Goal: Information Seeking & Learning: Learn about a topic

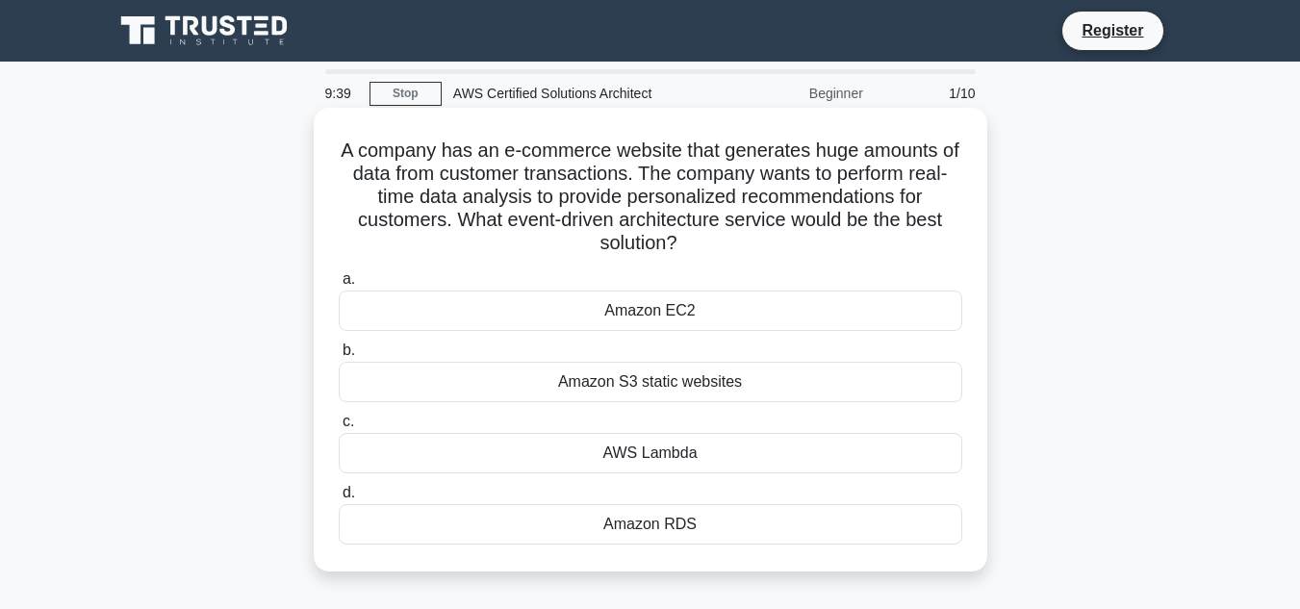
click at [637, 447] on div "AWS Lambda" at bounding box center [651, 453] width 624 height 40
click at [339, 428] on input "c. AWS Lambda" at bounding box center [339, 422] width 0 height 13
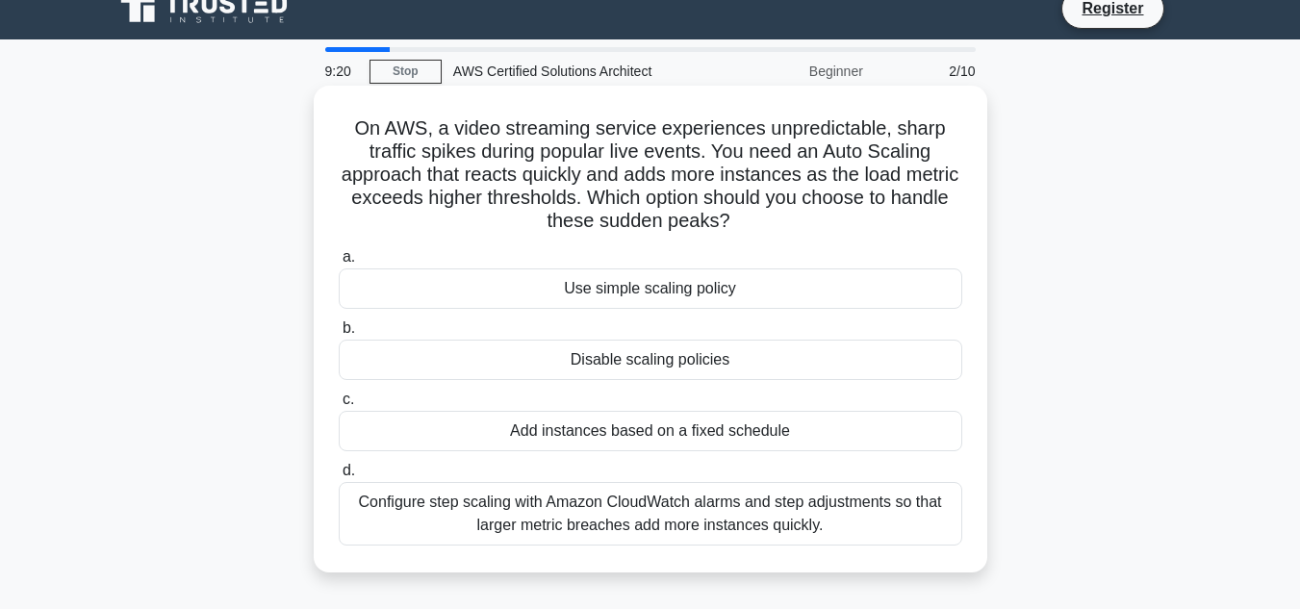
scroll to position [96, 0]
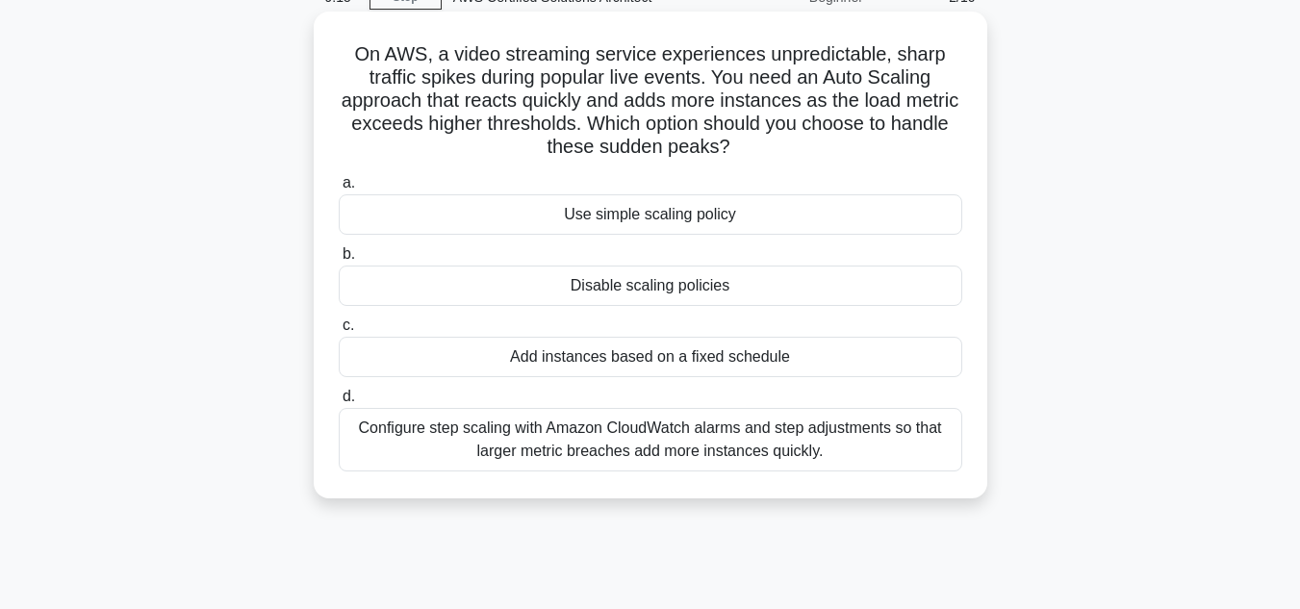
click at [613, 422] on div "Configure step scaling with Amazon CloudWatch alarms and step adjustments so th…" at bounding box center [651, 440] width 624 height 64
click at [339, 403] on input "d. Configure step scaling with Amazon CloudWatch alarms and step adjustments so…" at bounding box center [339, 397] width 0 height 13
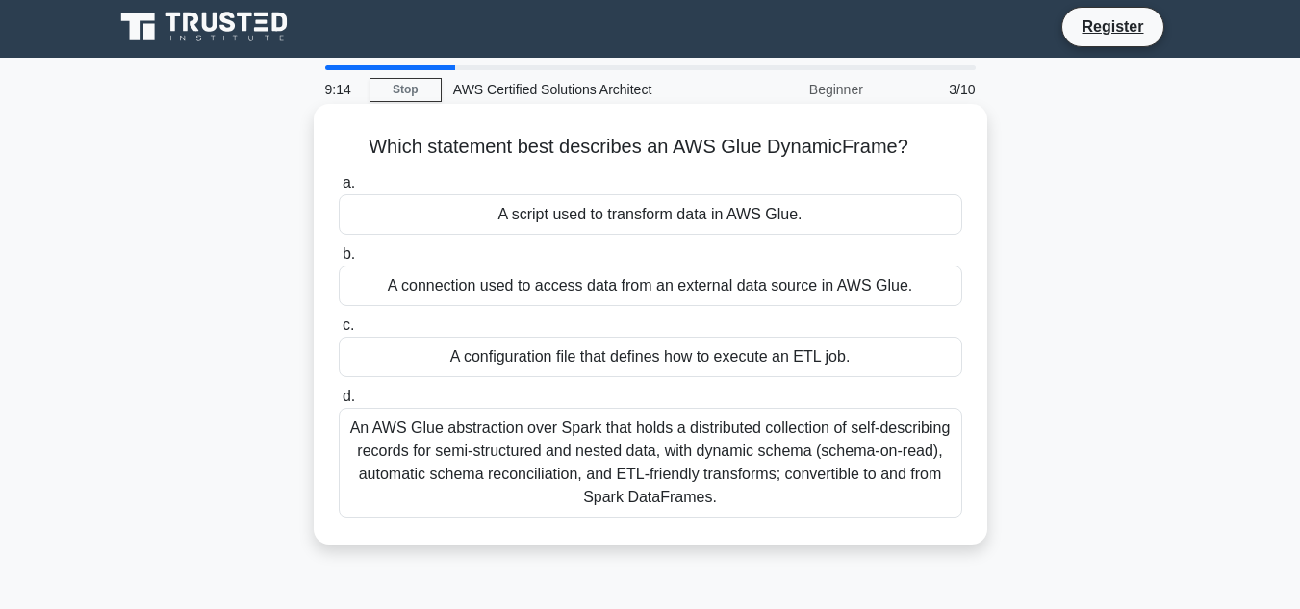
scroll to position [0, 0]
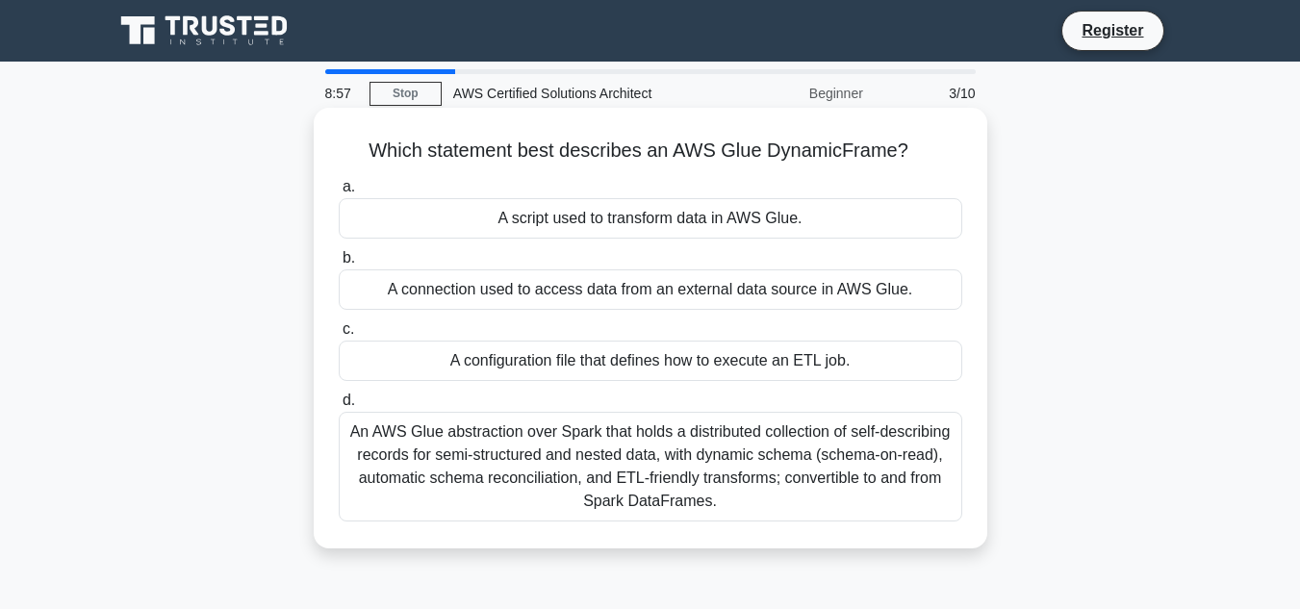
click at [616, 295] on div "A connection used to access data from an external data source in AWS Glue." at bounding box center [651, 289] width 624 height 40
click at [339, 265] on input "b. A connection used to access data from an external data source in AWS Glue." at bounding box center [339, 258] width 0 height 13
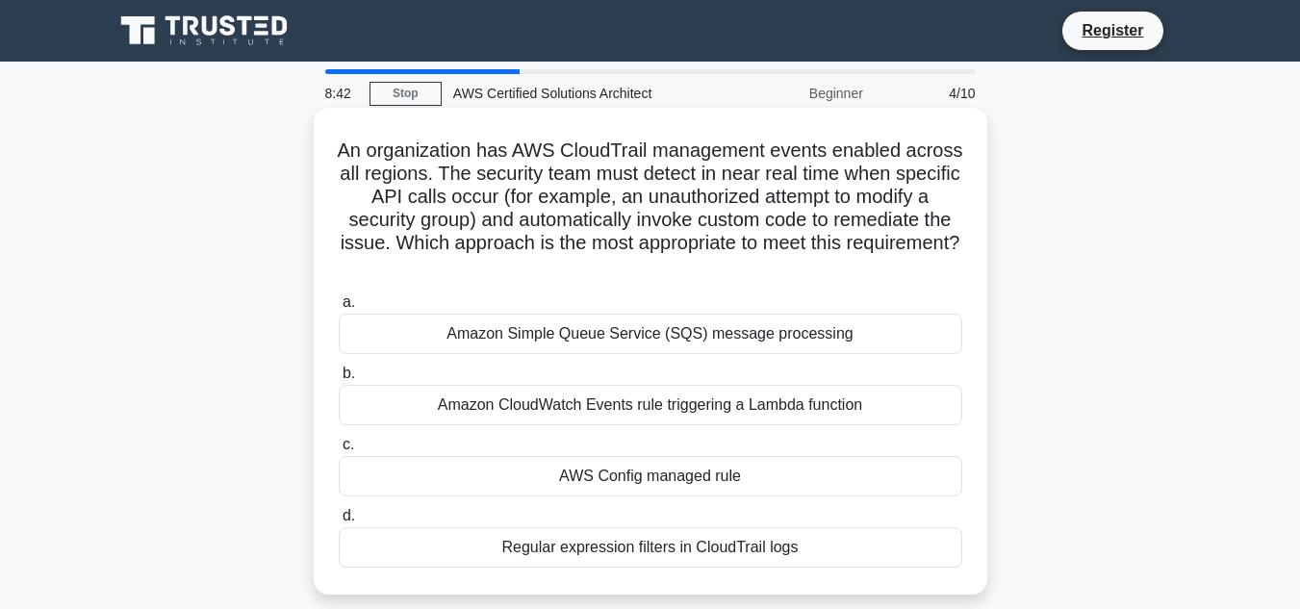
scroll to position [96, 0]
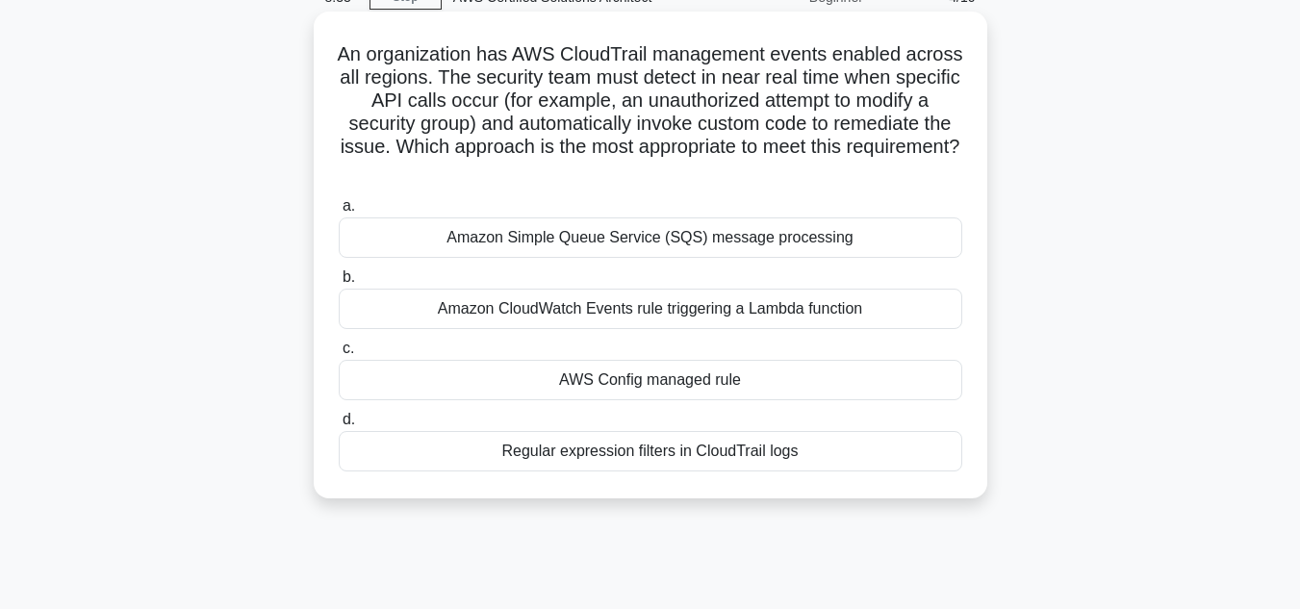
click at [677, 377] on div "AWS Config managed rule" at bounding box center [651, 380] width 624 height 40
click at [339, 355] on input "c. AWS Config managed rule" at bounding box center [339, 349] width 0 height 13
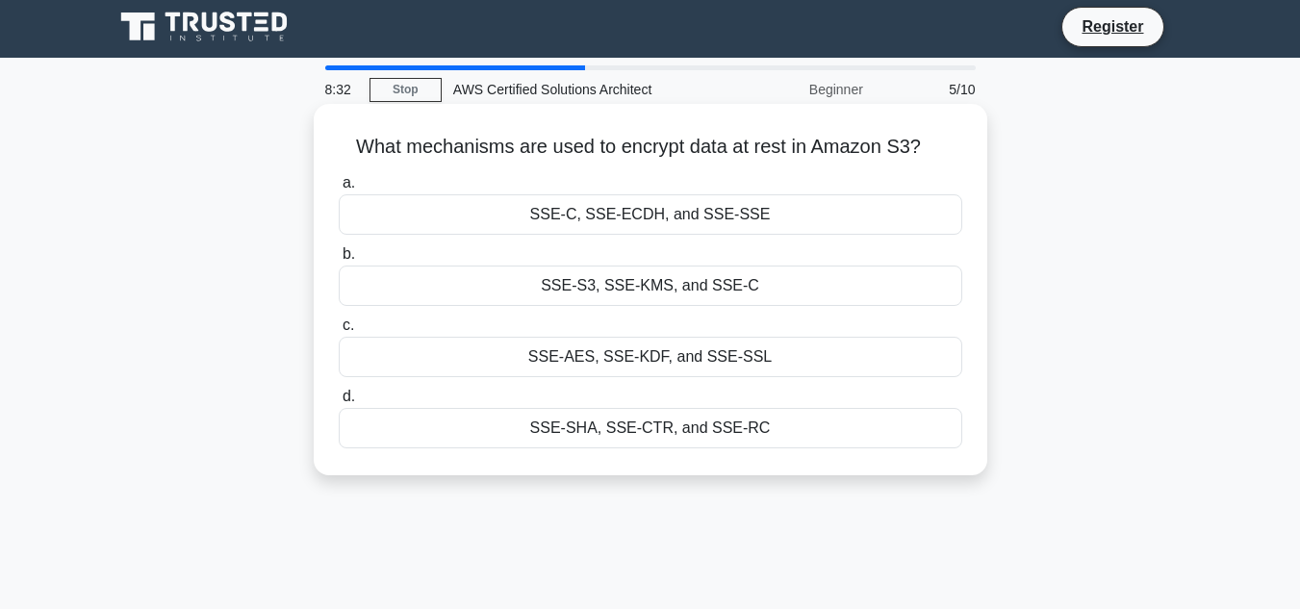
scroll to position [0, 0]
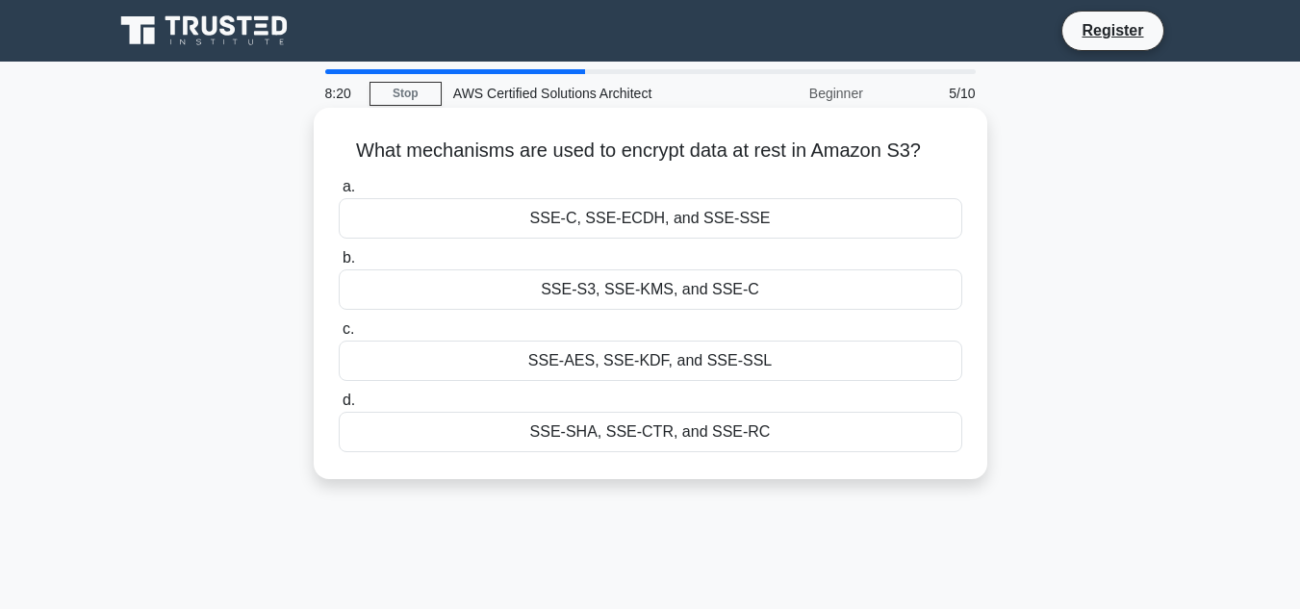
click at [578, 361] on div "SSE-AES, SSE-KDF, and SSE-SSL" at bounding box center [651, 361] width 624 height 40
click at [339, 336] on input "c. SSE-AES, SSE-KDF, and SSE-SSL" at bounding box center [339, 329] width 0 height 13
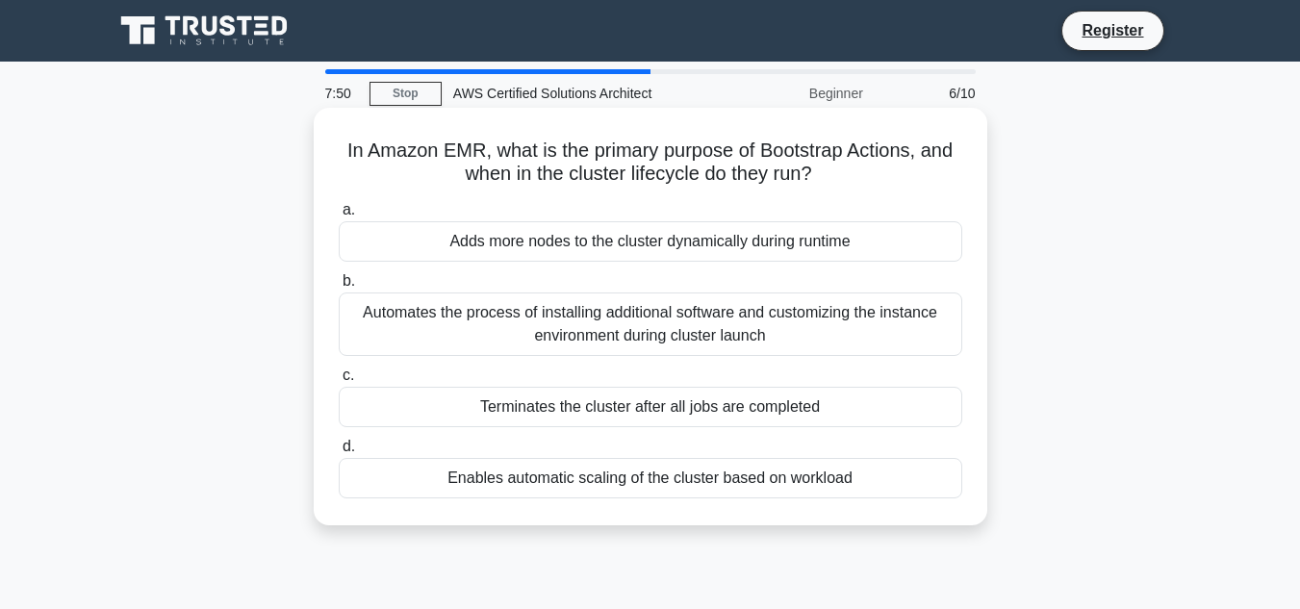
click at [519, 330] on div "Automates the process of installing additional software and customizing the ins…" at bounding box center [651, 325] width 624 height 64
click at [339, 288] on input "b. Automates the process of installing additional software and customizing the …" at bounding box center [339, 281] width 0 height 13
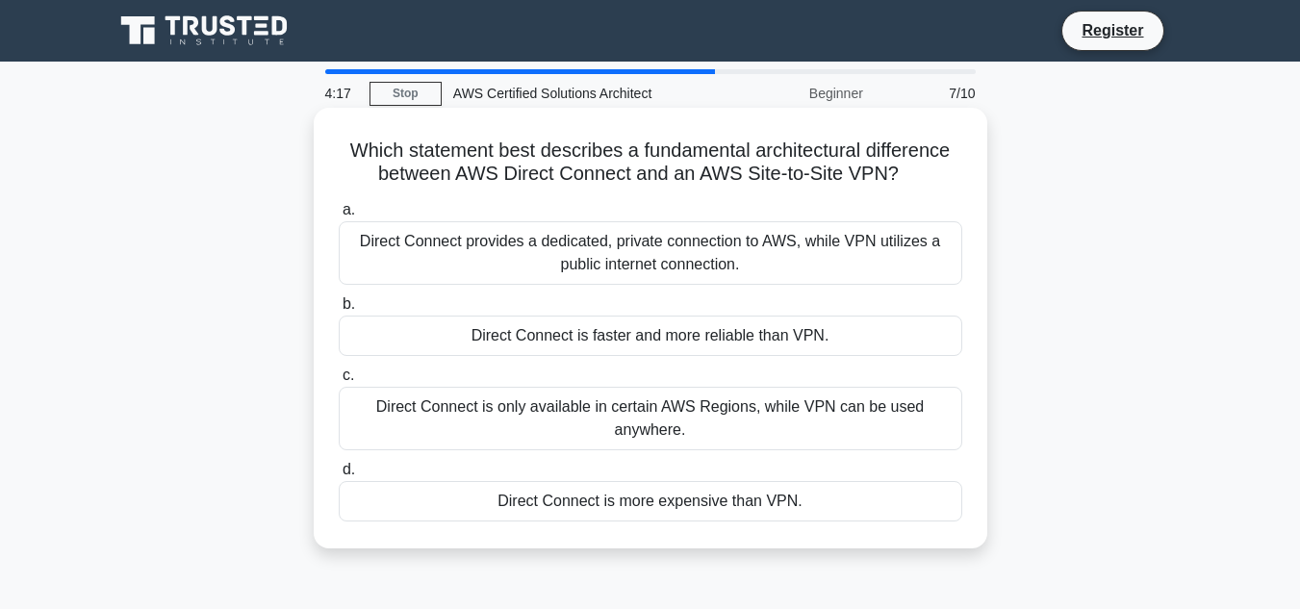
click at [602, 505] on div "Direct Connect is more expensive than VPN." at bounding box center [651, 501] width 624 height 40
click at [339, 476] on input "d. Direct Connect is more expensive than VPN." at bounding box center [339, 470] width 0 height 13
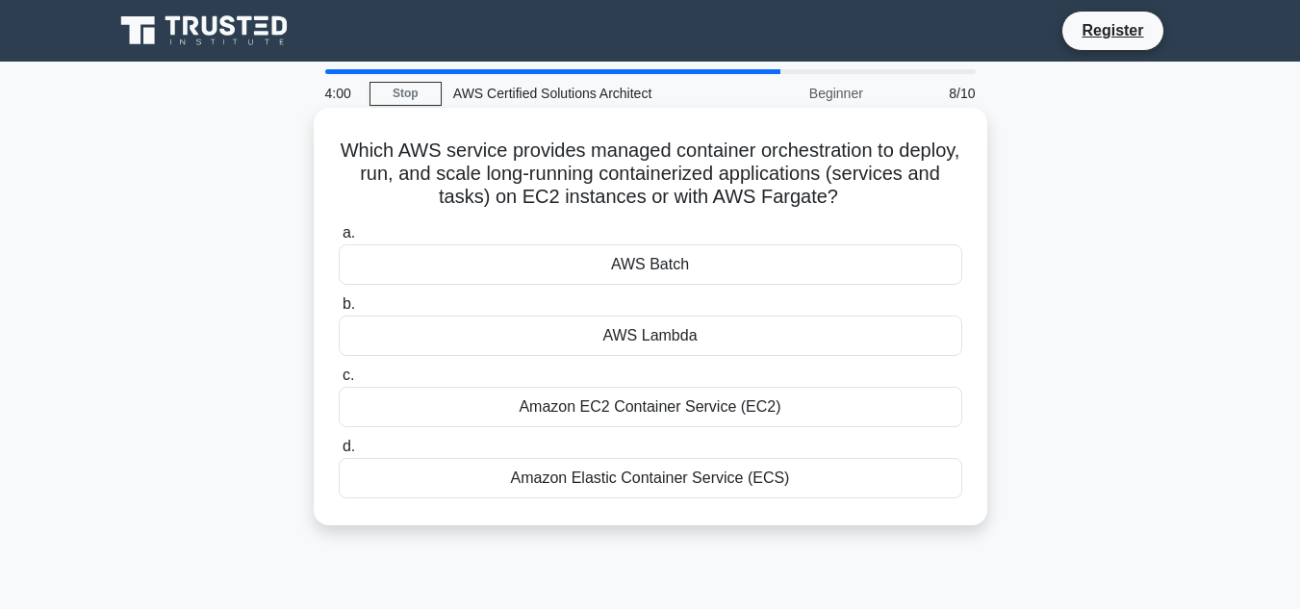
click at [778, 485] on div "Amazon Elastic Container Service (ECS)" at bounding box center [651, 478] width 624 height 40
click at [339, 453] on input "d. Amazon Elastic Container Service (ECS)" at bounding box center [339, 447] width 0 height 13
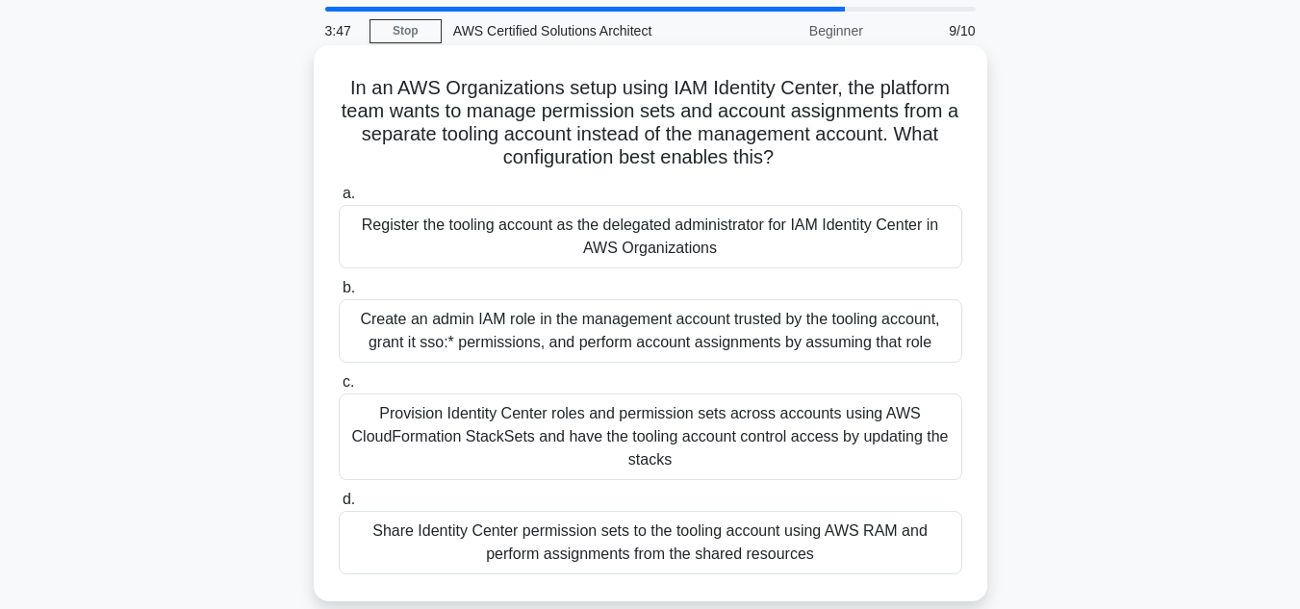
scroll to position [96, 0]
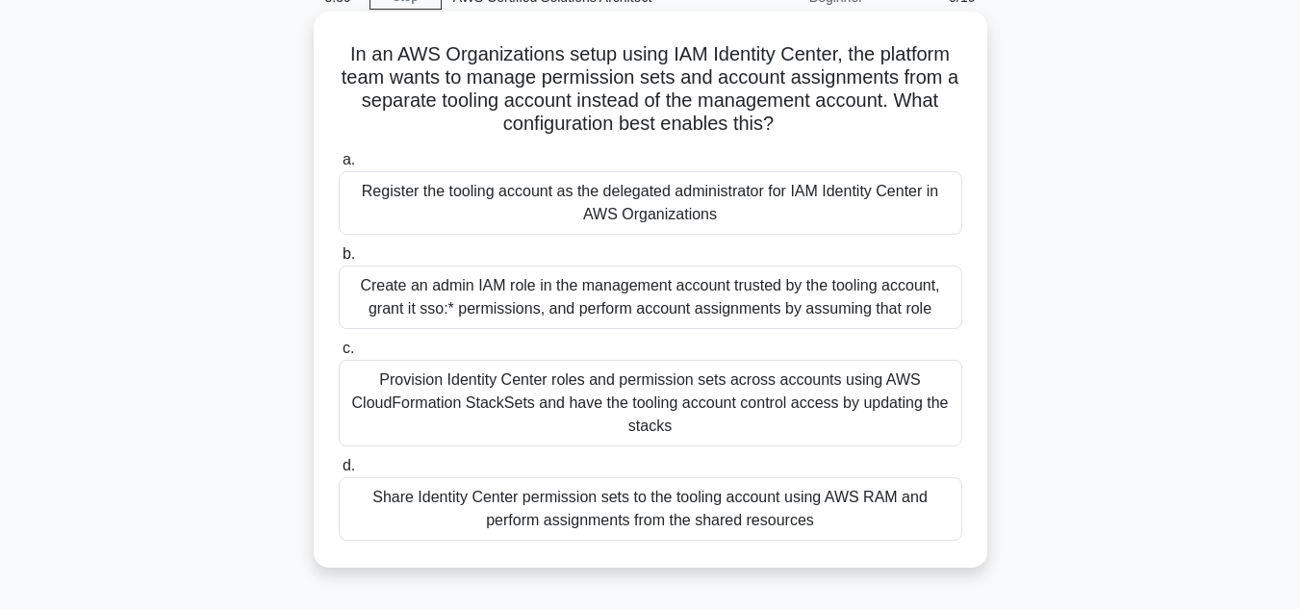
click at [583, 289] on div "Create an admin IAM role in the management account trusted by the tooling accou…" at bounding box center [651, 298] width 624 height 64
click at [339, 261] on input "b. Create an admin IAM role in the management account trusted by the tooling ac…" at bounding box center [339, 254] width 0 height 13
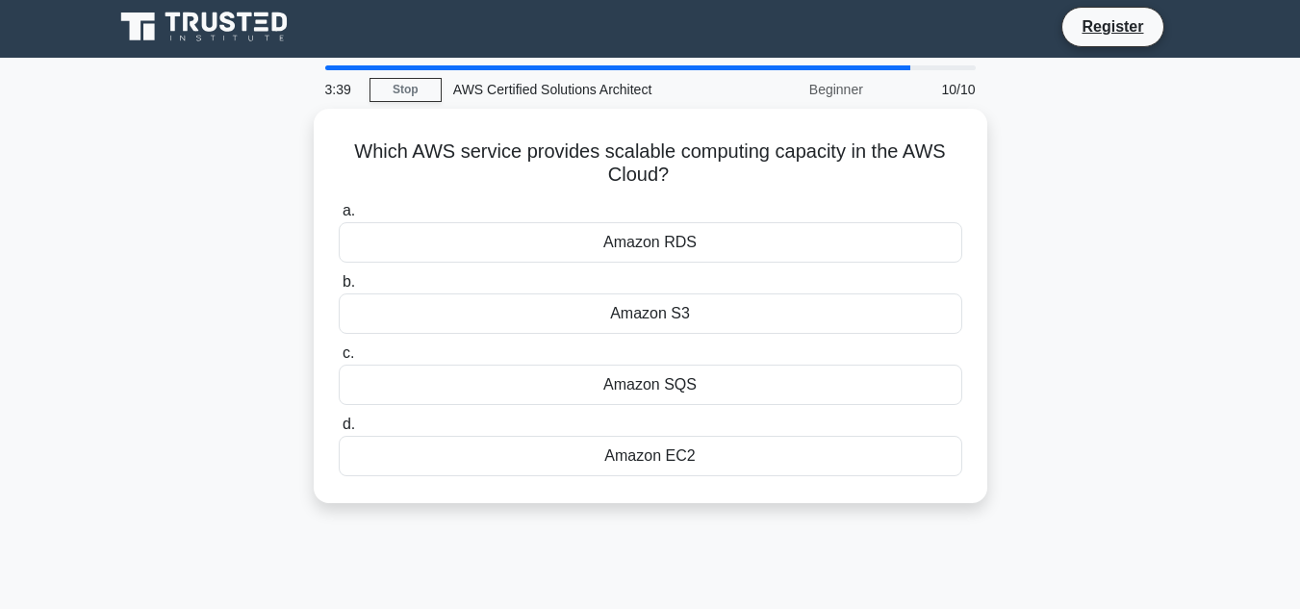
scroll to position [0, 0]
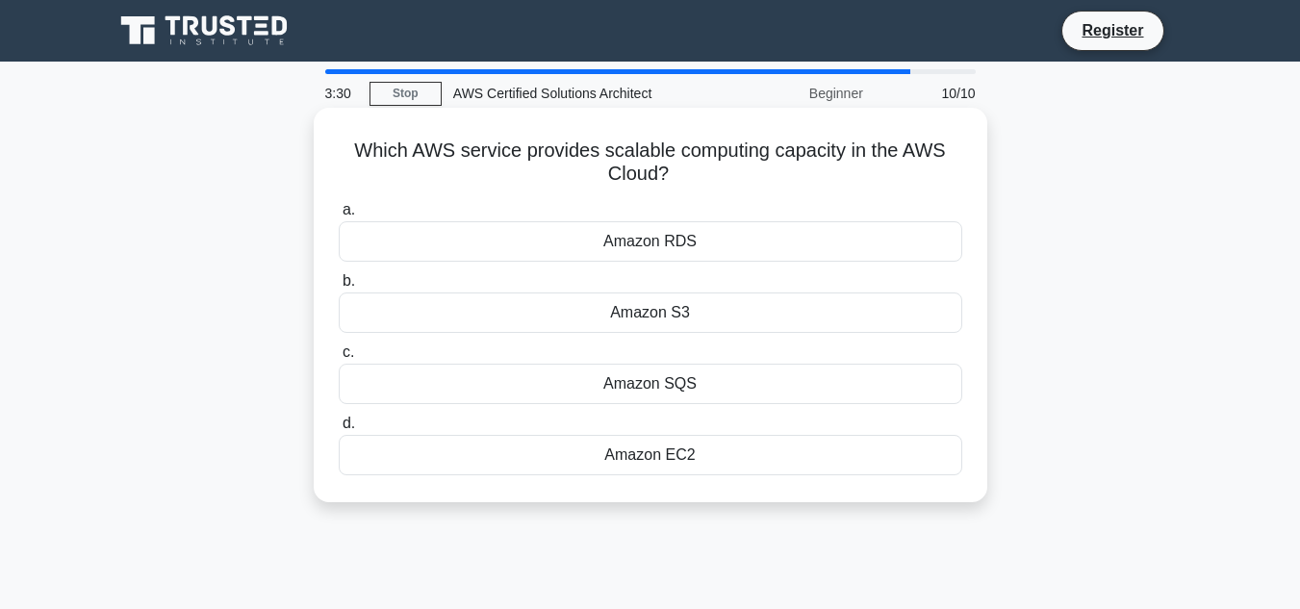
click at [670, 376] on div "Amazon SQS" at bounding box center [651, 384] width 624 height 40
click at [339, 359] on input "c. Amazon SQS" at bounding box center [339, 352] width 0 height 13
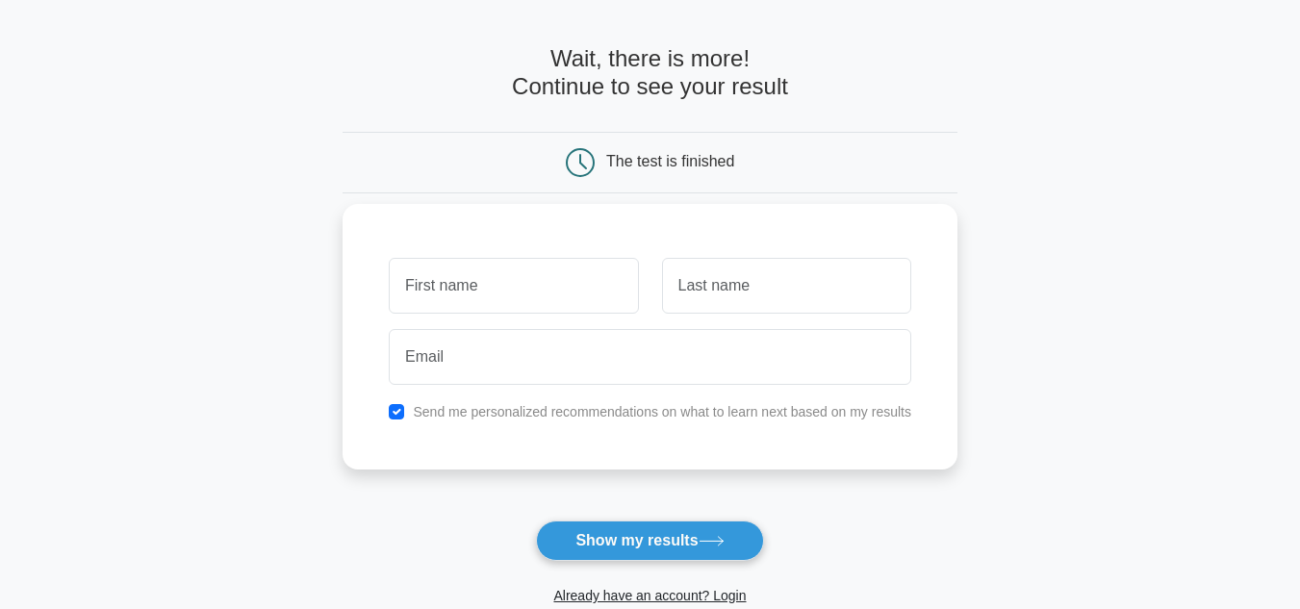
scroll to position [96, 0]
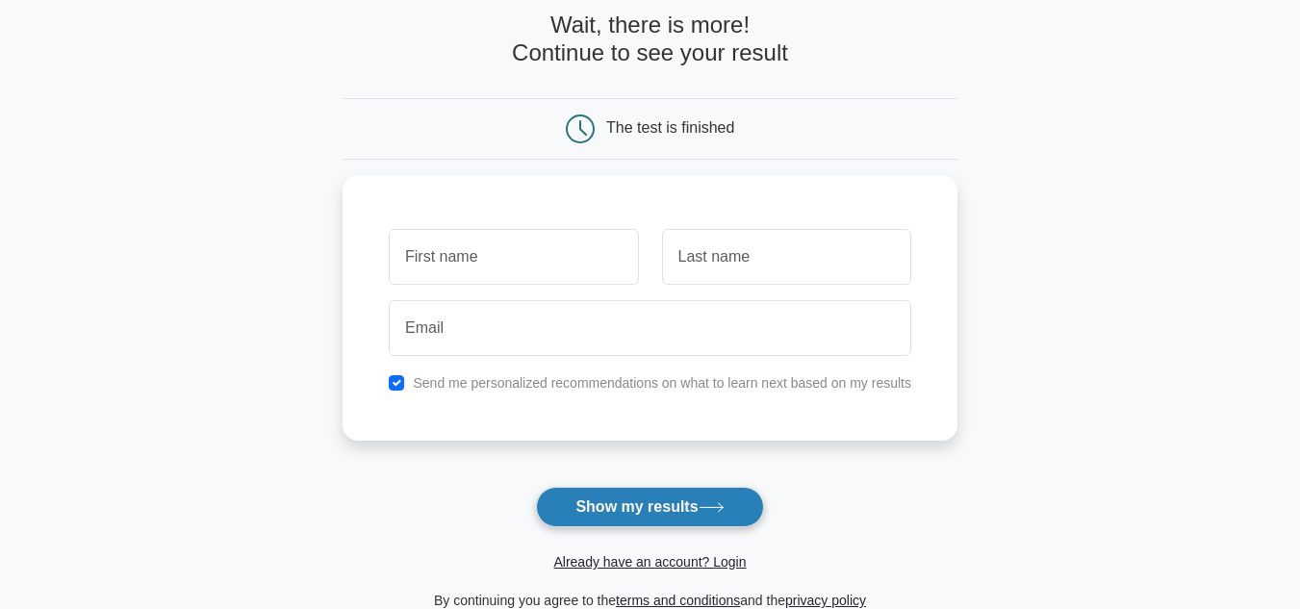
click at [649, 498] on button "Show my results" at bounding box center [649, 507] width 227 height 40
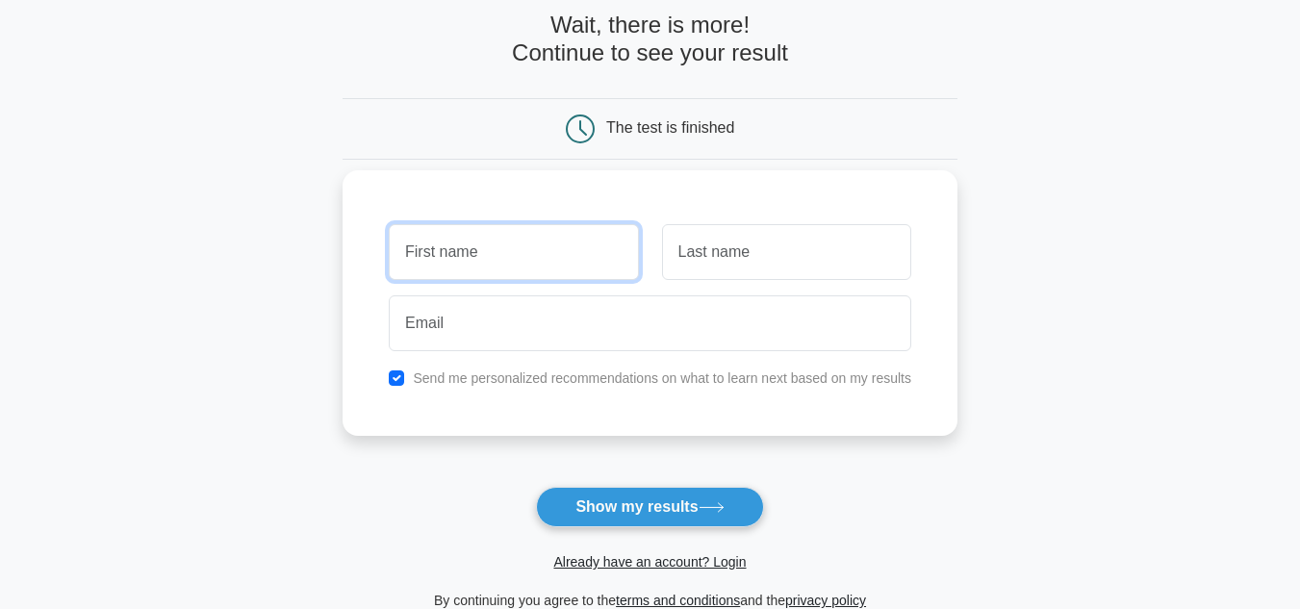
click at [492, 267] on input "text" at bounding box center [513, 252] width 249 height 56
click at [406, 388] on div "Send me personalized recommendations on what to learn next based on my results" at bounding box center [650, 378] width 546 height 23
click at [397, 385] on input "checkbox" at bounding box center [396, 377] width 15 height 15
checkbox input "false"
click at [447, 258] on input "text" at bounding box center [513, 252] width 249 height 56
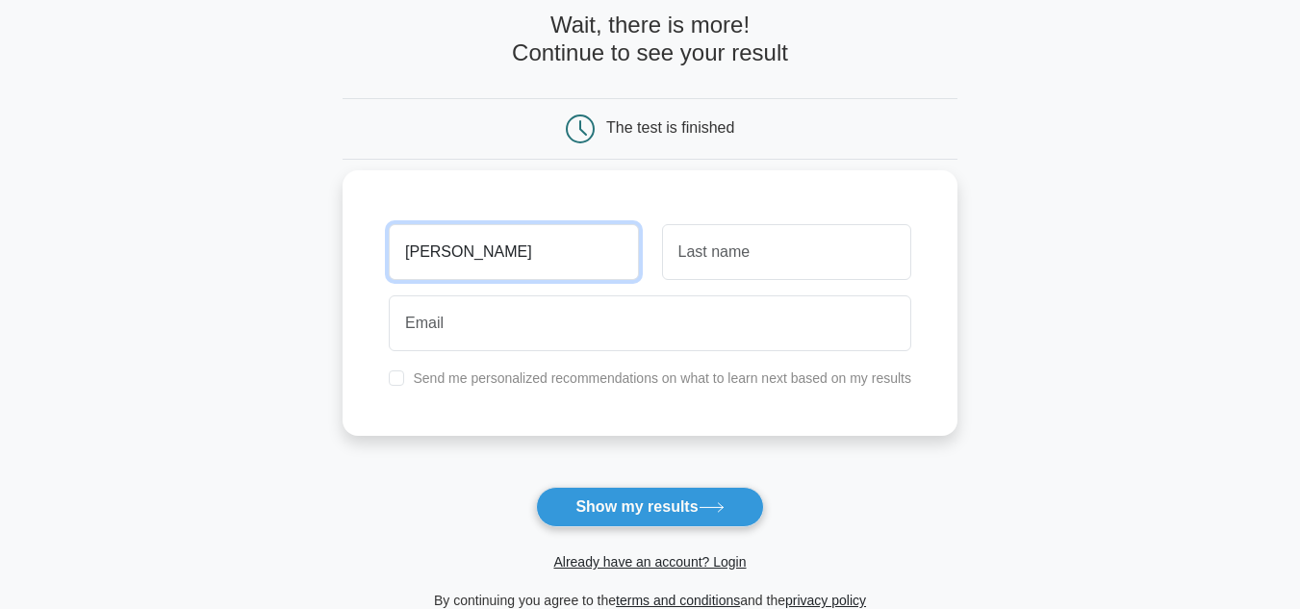
type input "[PERSON_NAME]"
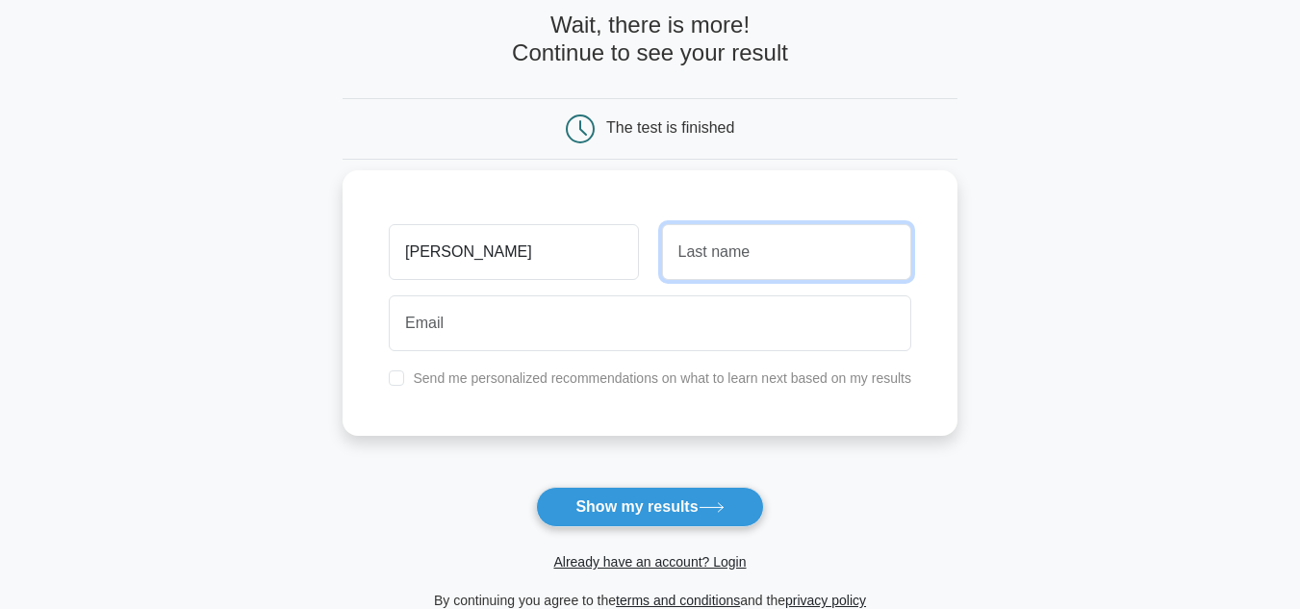
click at [774, 251] on input "text" at bounding box center [786, 252] width 249 height 56
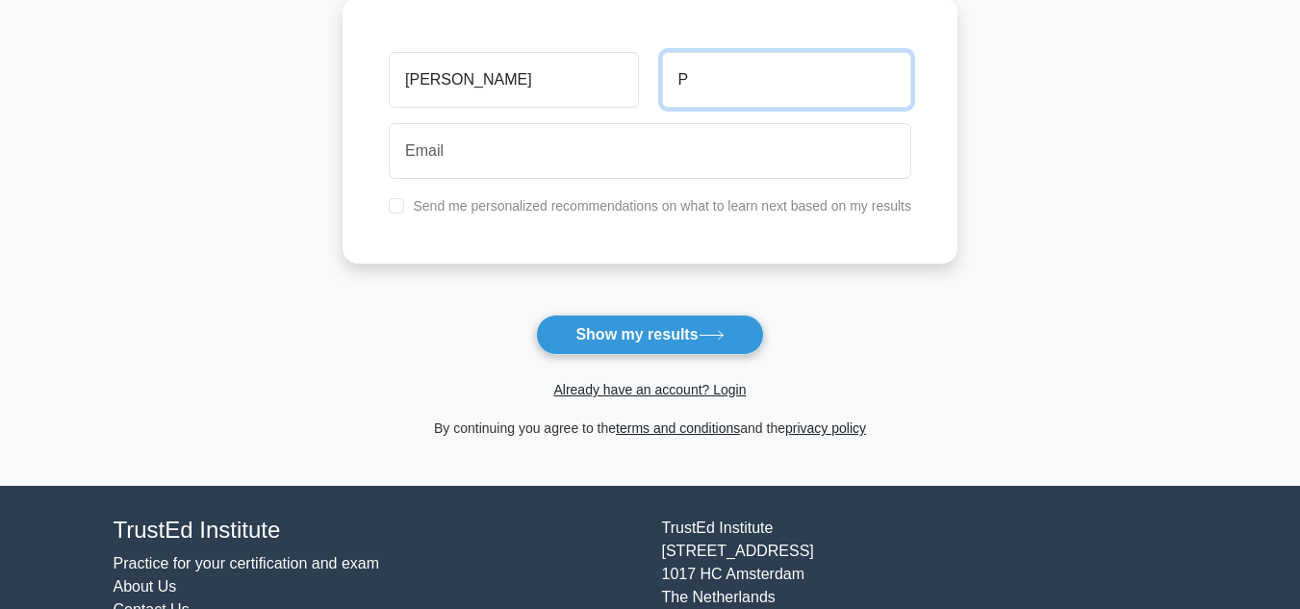
scroll to position [289, 0]
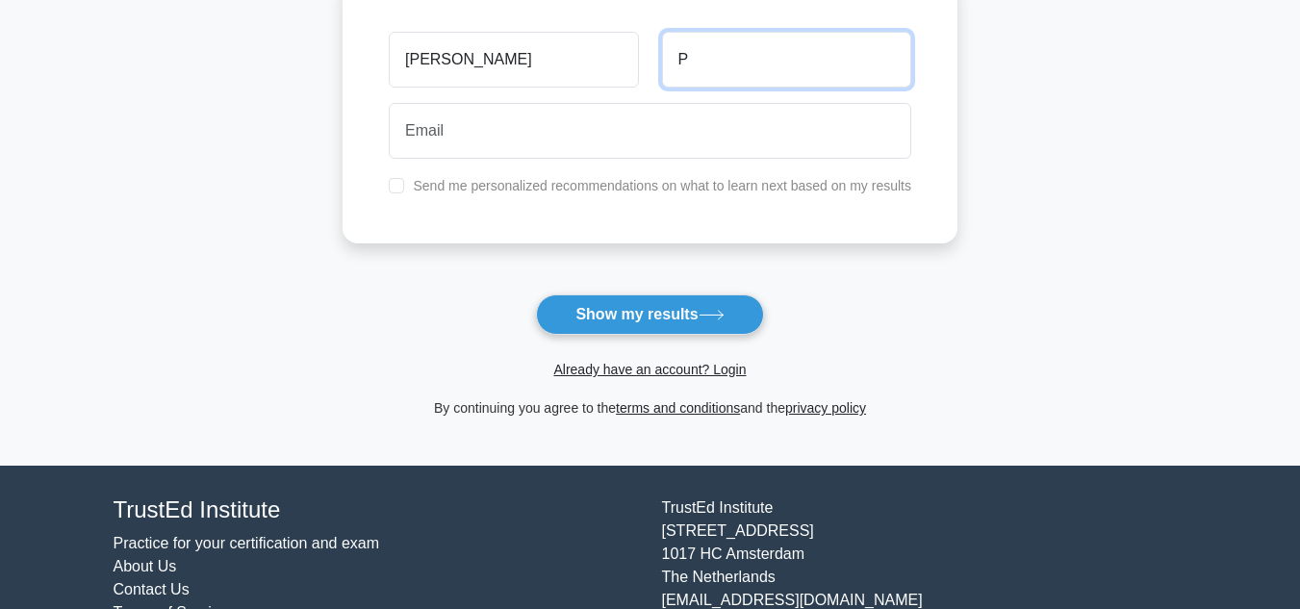
type input "P"
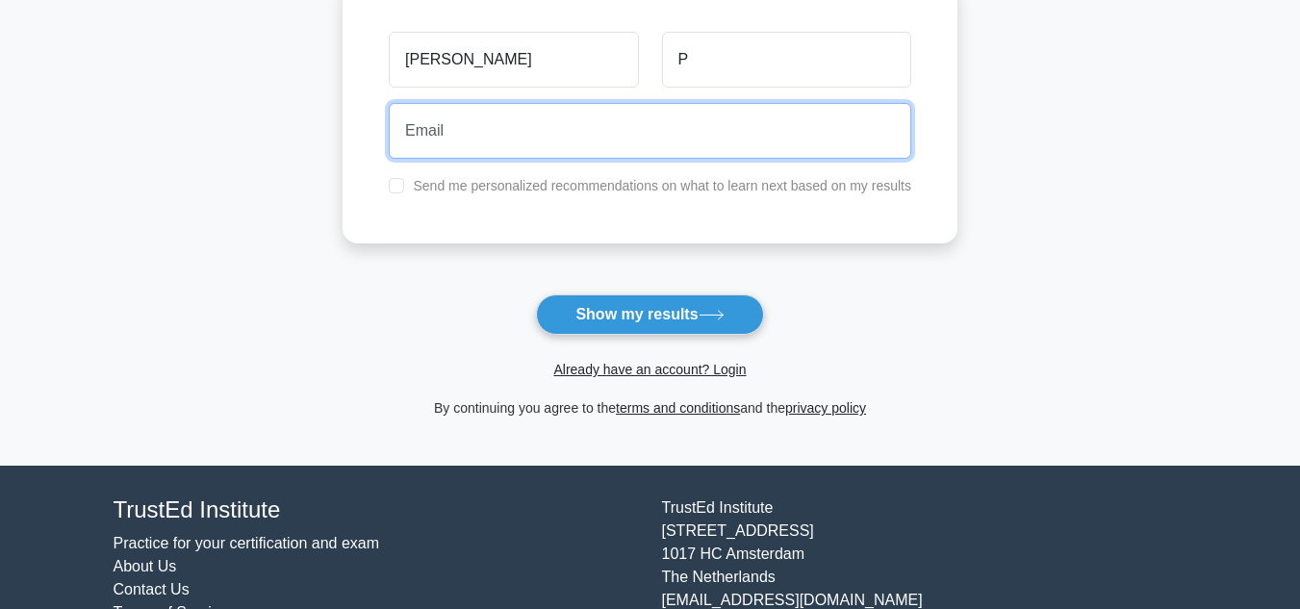
click at [483, 118] on input "email" at bounding box center [650, 131] width 523 height 56
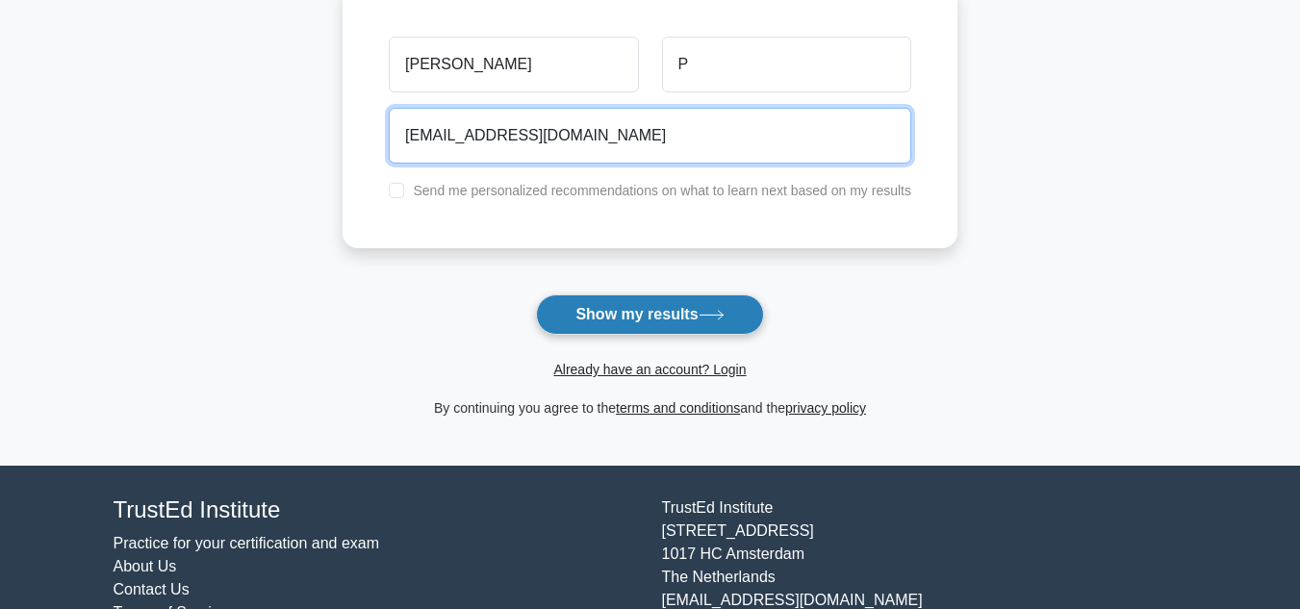
type input "rohithraju2003299@gmail.com"
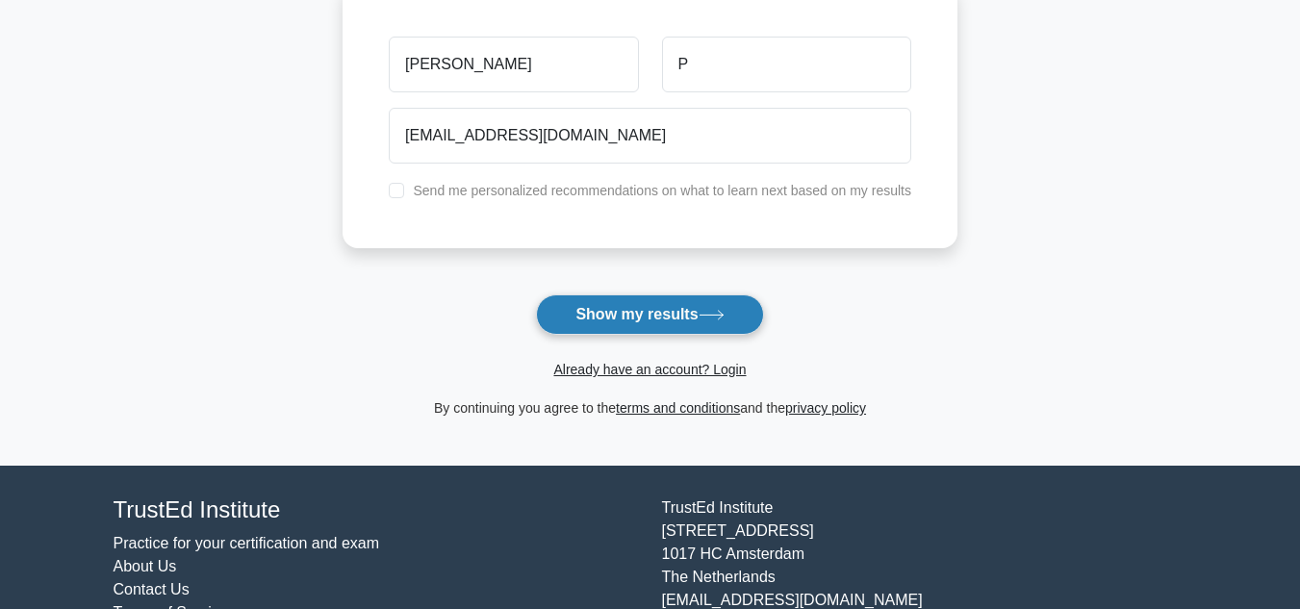
click at [660, 313] on button "Show my results" at bounding box center [649, 314] width 227 height 40
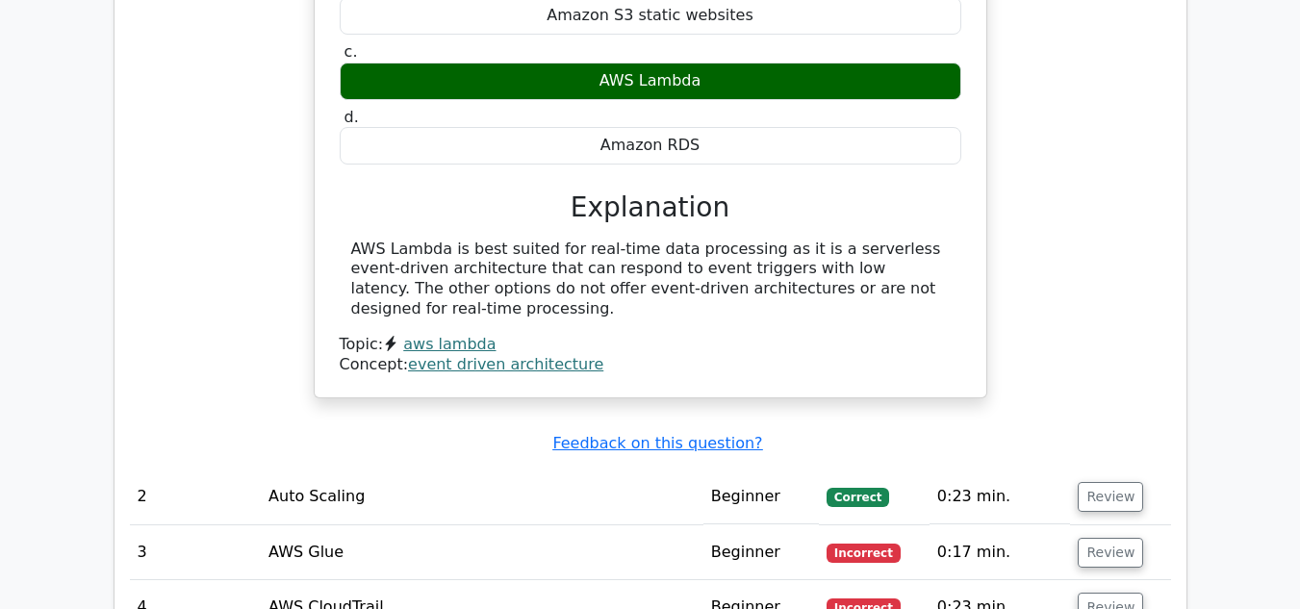
scroll to position [2021, 0]
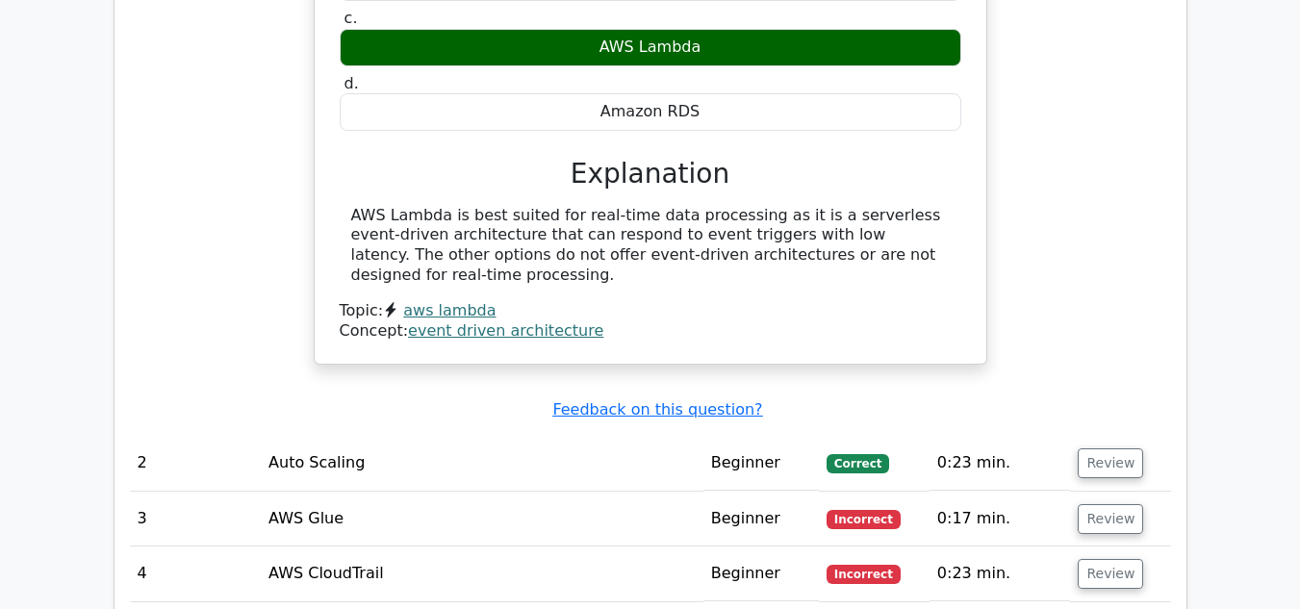
click at [675, 206] on div "AWS Lambda is best suited for real-time data processing as it is a serverless e…" at bounding box center [650, 246] width 599 height 80
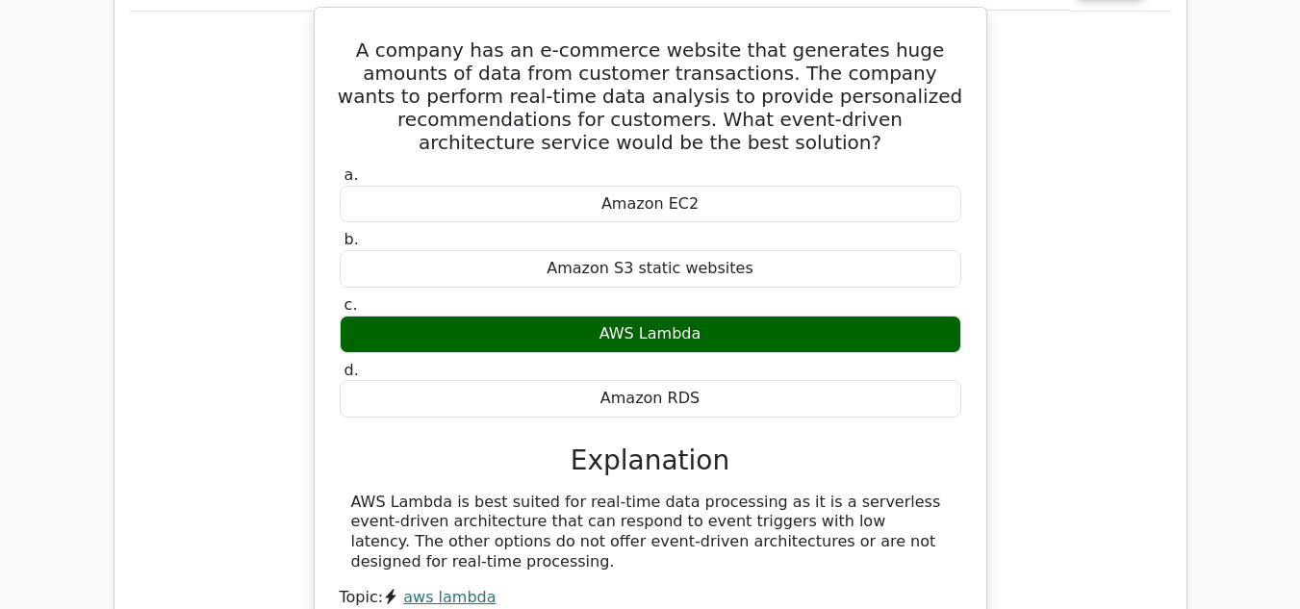
scroll to position [1732, 0]
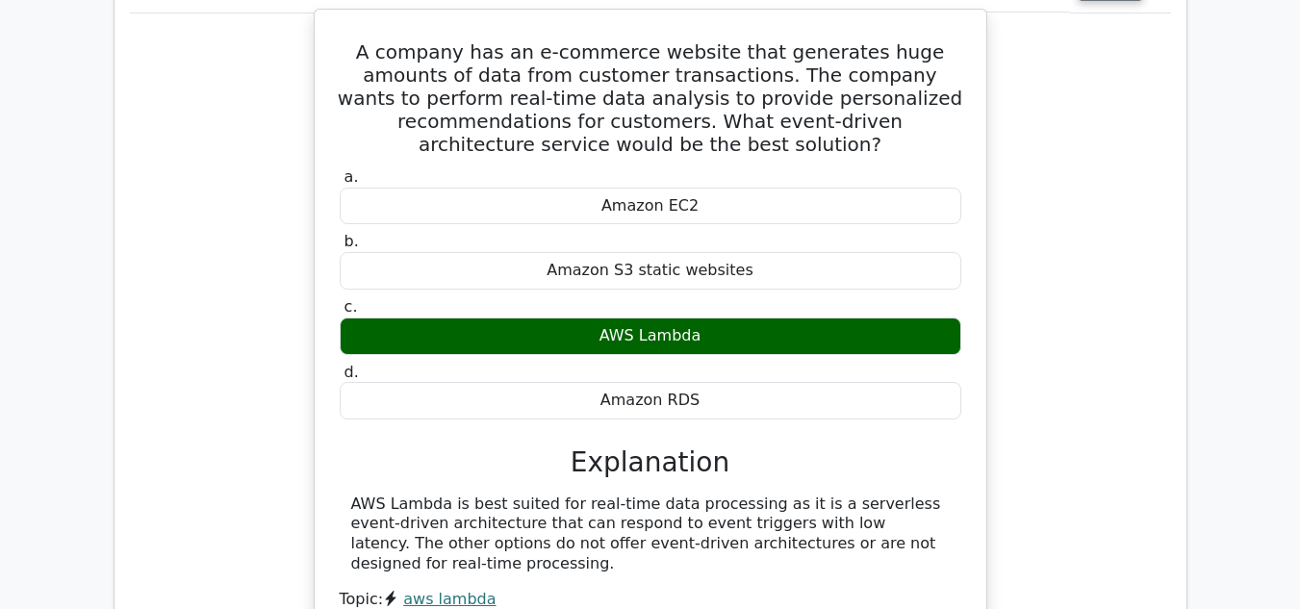
click at [588, 252] on div "Amazon S3 static websites" at bounding box center [651, 271] width 622 height 38
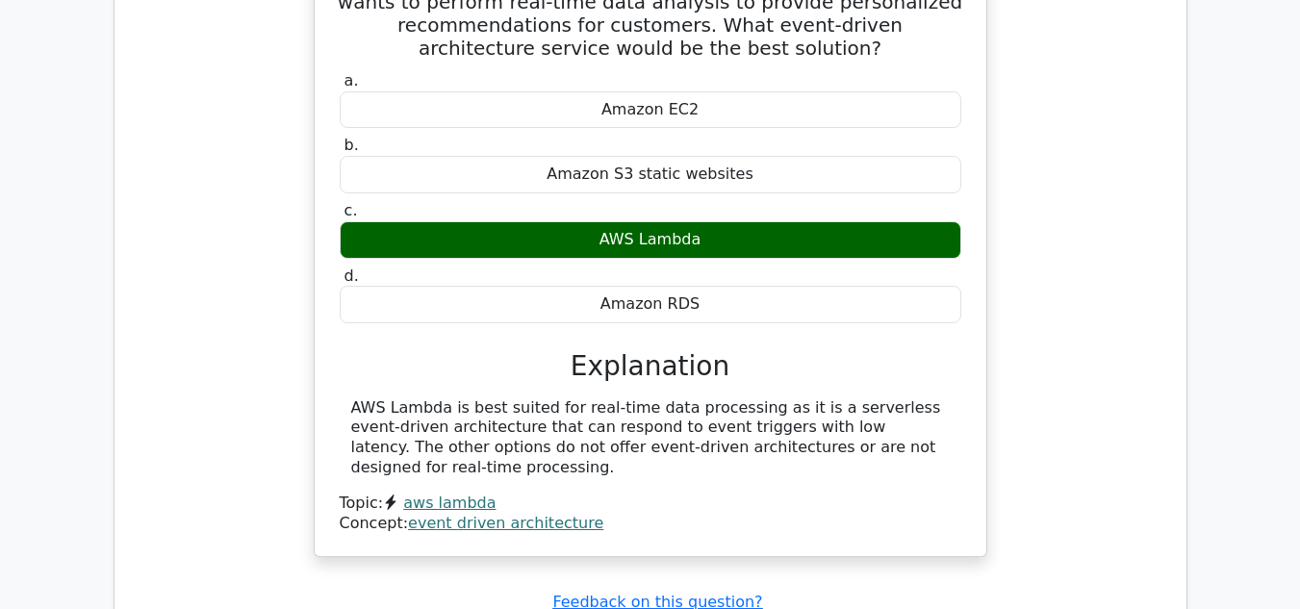
scroll to position [1925, 0]
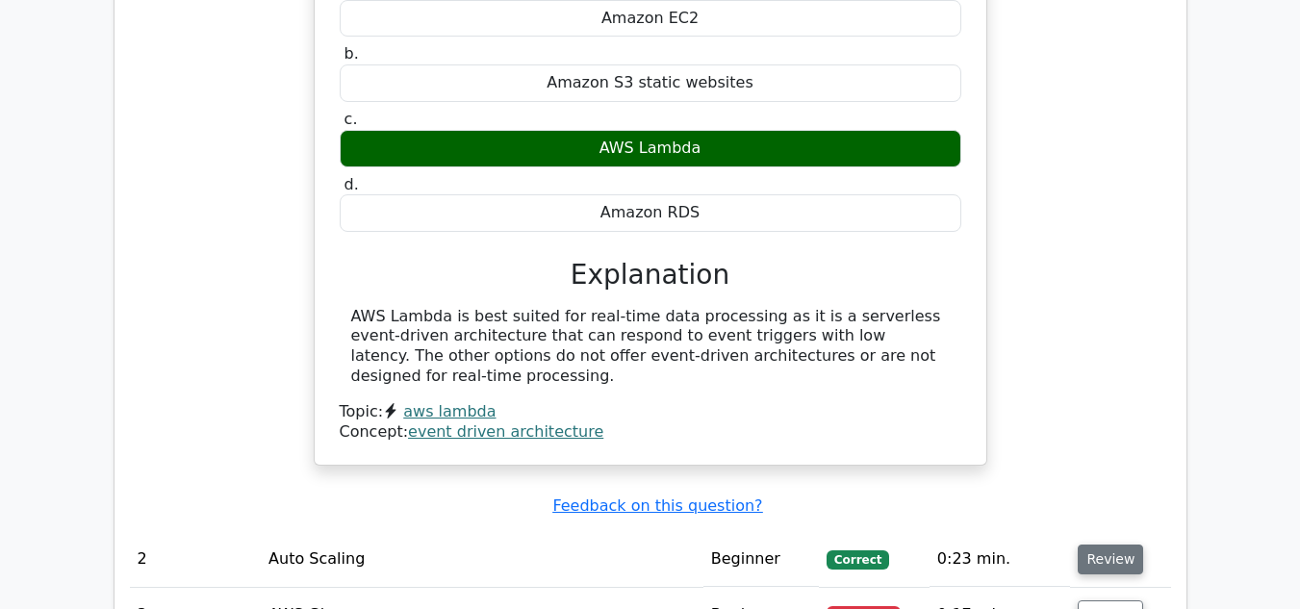
click at [1124, 545] on button "Review" at bounding box center [1110, 560] width 65 height 30
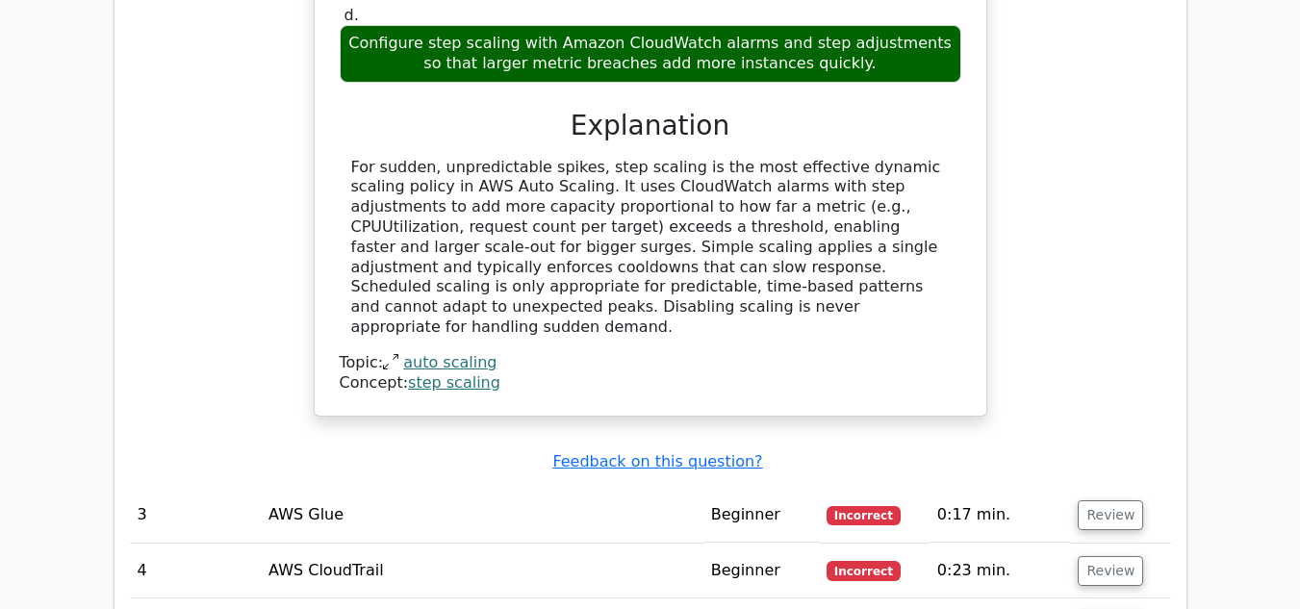
scroll to position [2887, 0]
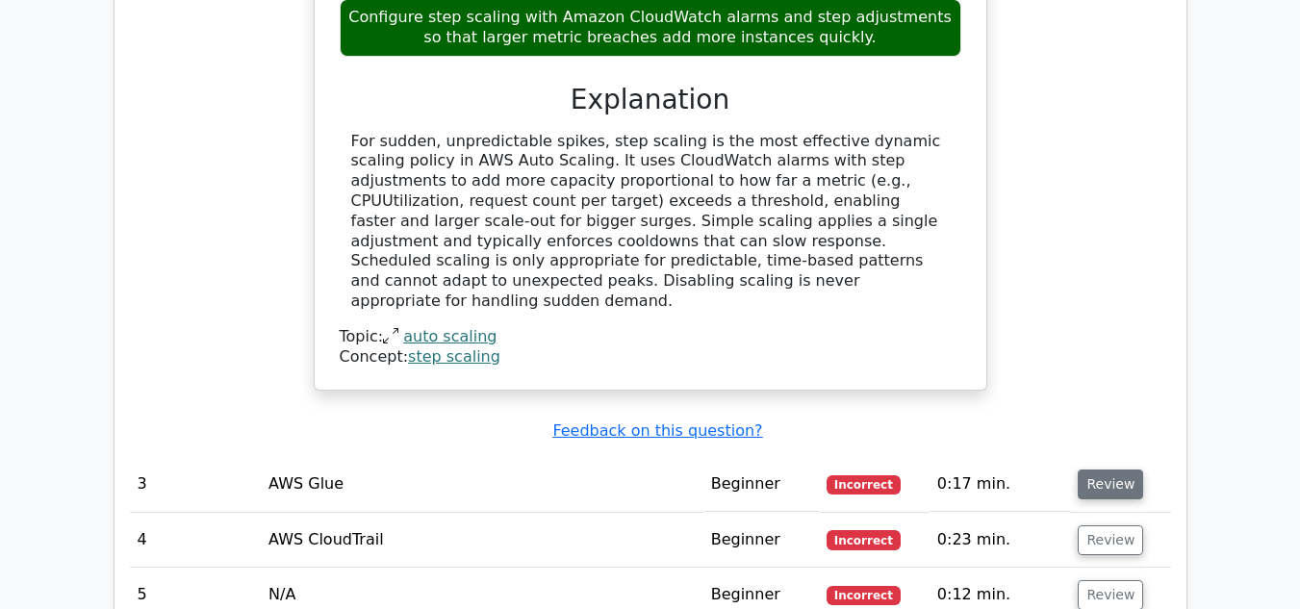
click at [1085, 470] on button "Review" at bounding box center [1110, 485] width 65 height 30
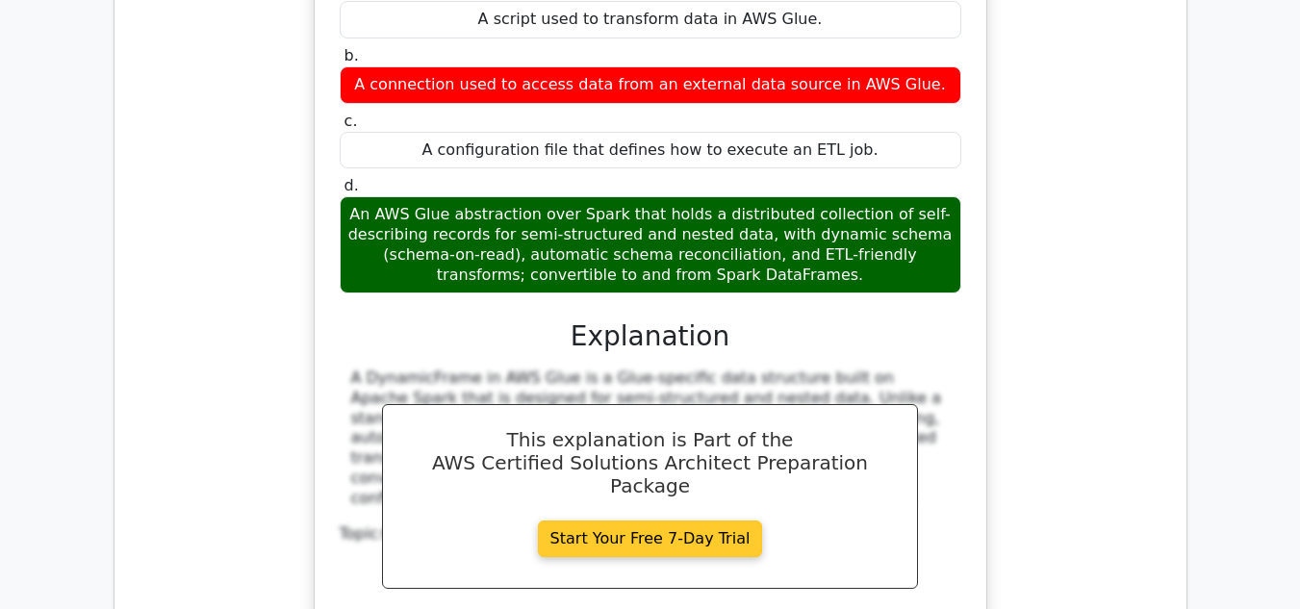
scroll to position [3753, 0]
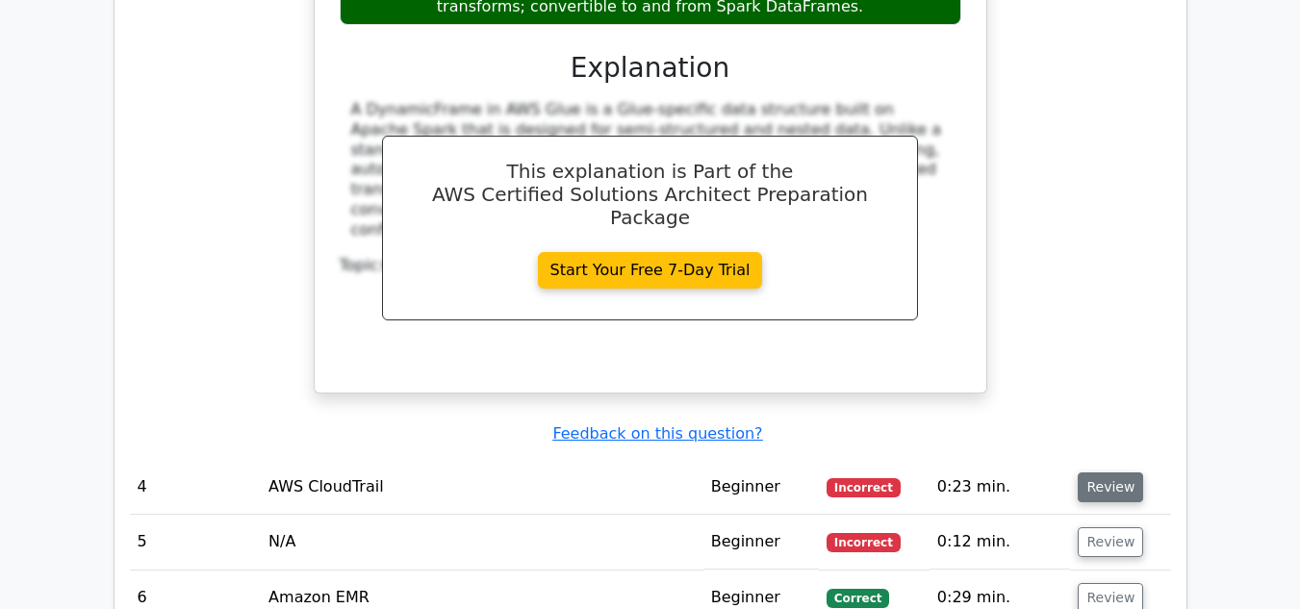
click at [1083, 472] on button "Review" at bounding box center [1110, 487] width 65 height 30
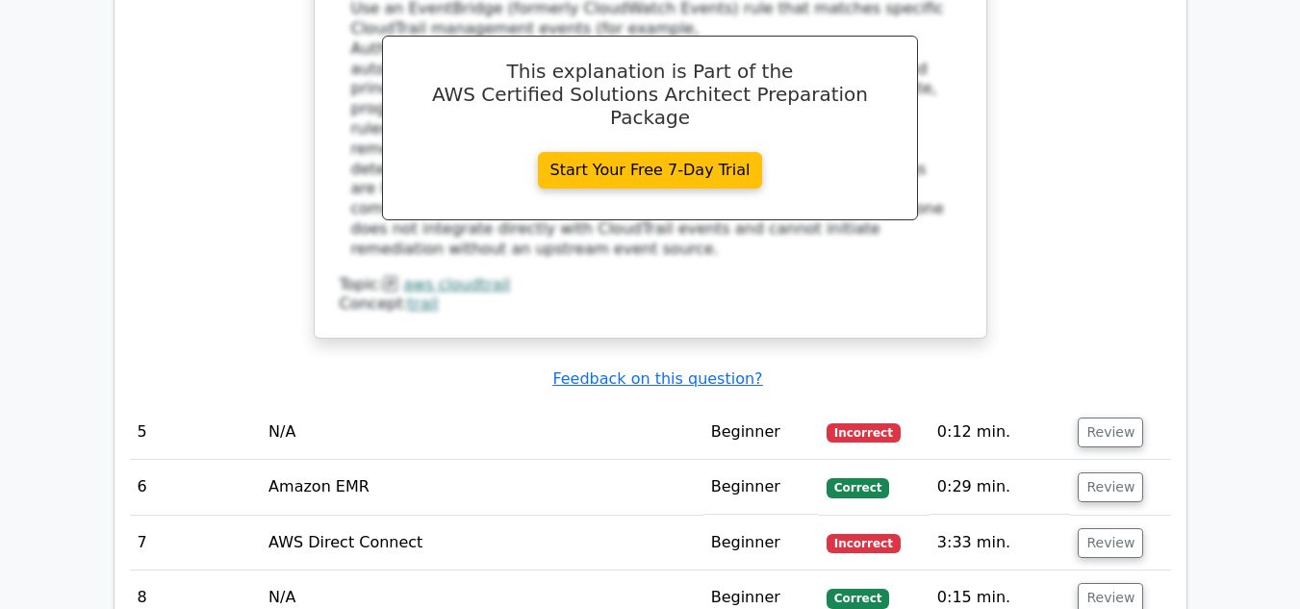
scroll to position [4811, 0]
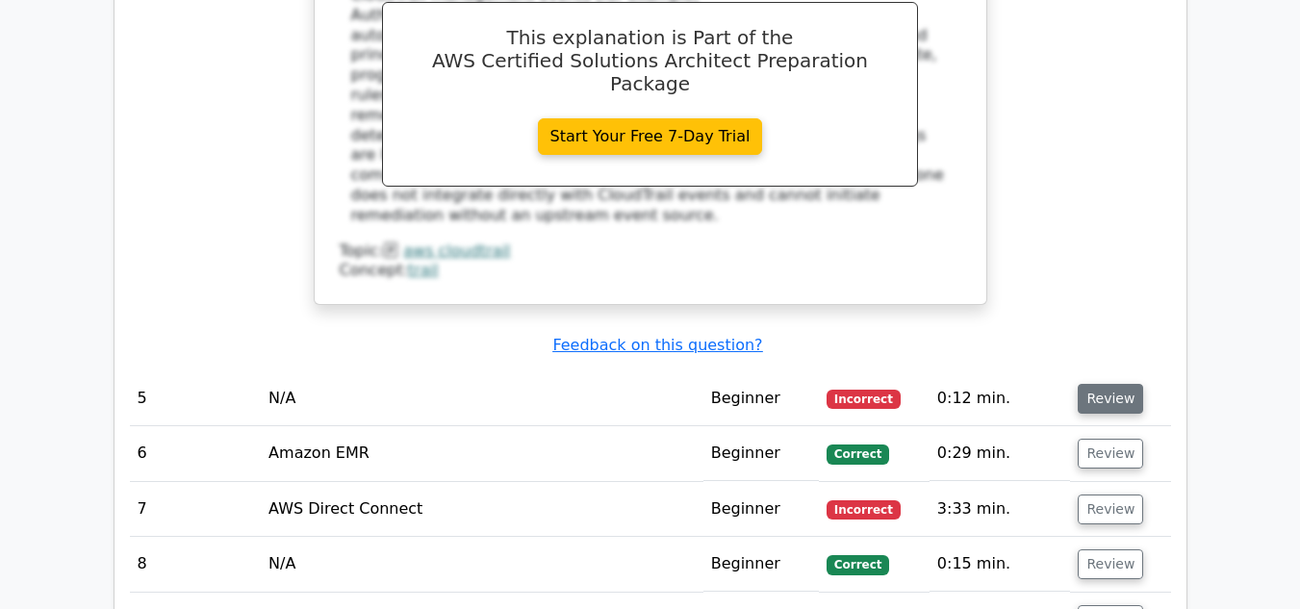
click at [1108, 384] on button "Review" at bounding box center [1110, 399] width 65 height 30
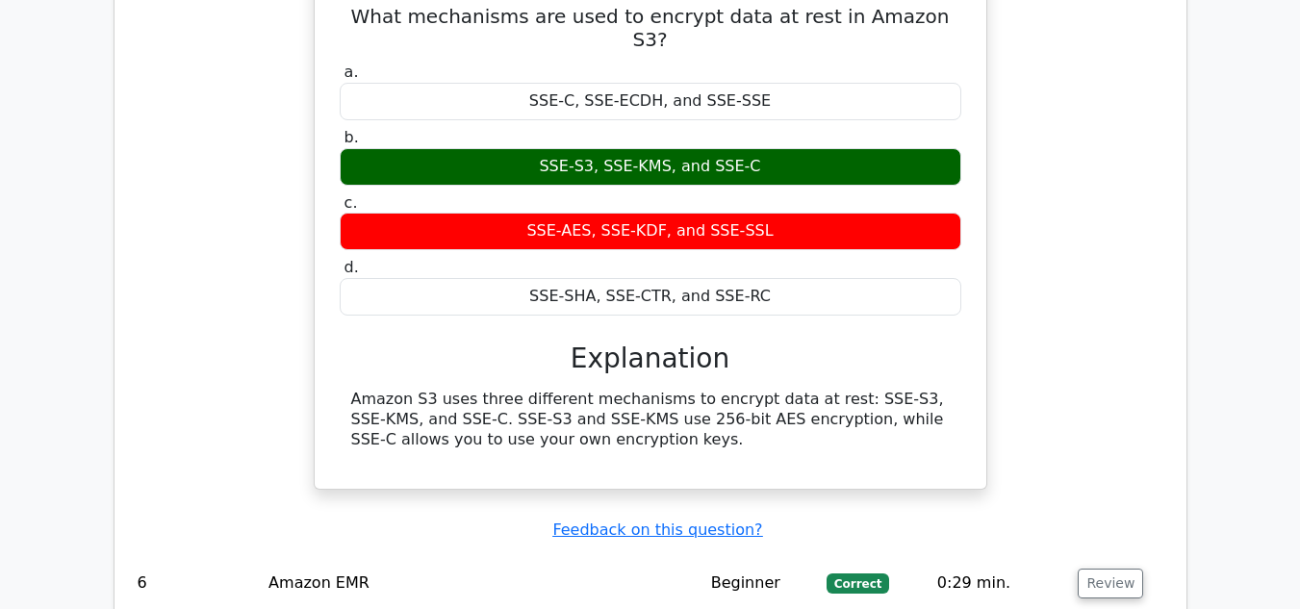
scroll to position [5293, 0]
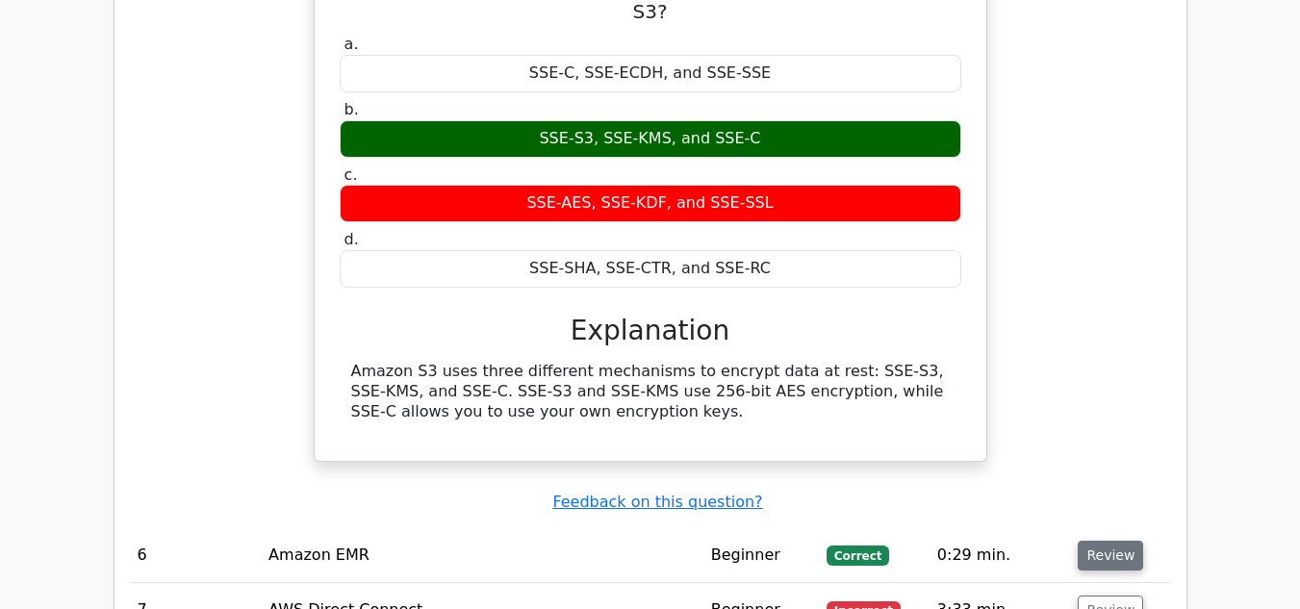
click at [1111, 541] on button "Review" at bounding box center [1110, 556] width 65 height 30
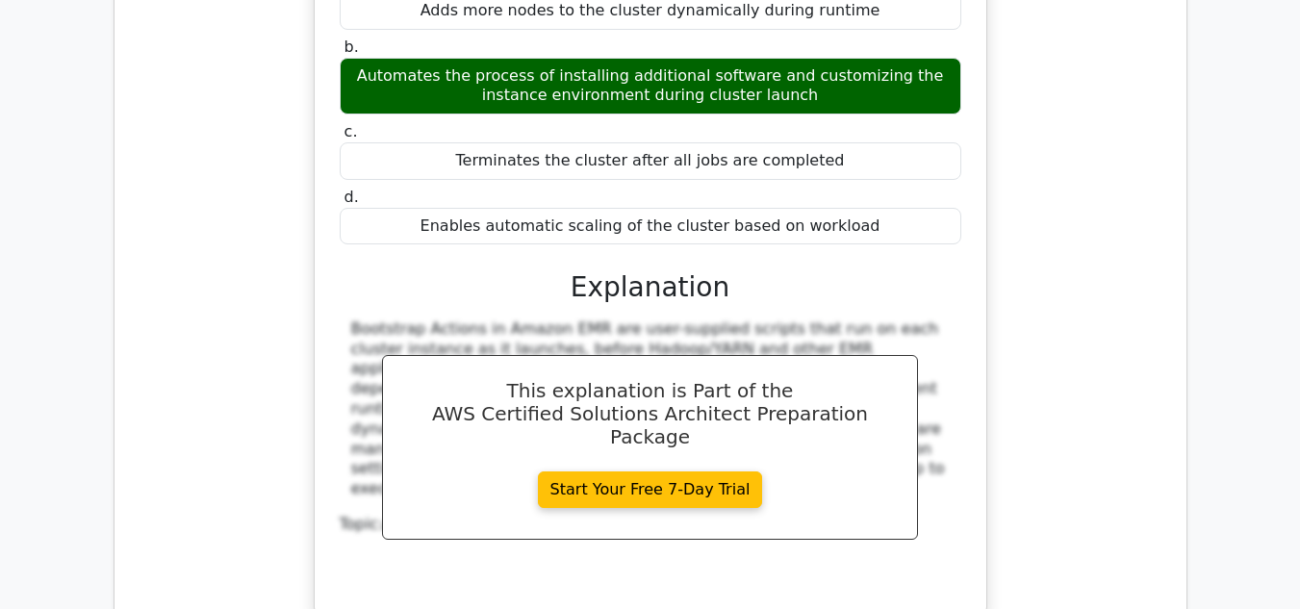
scroll to position [6159, 0]
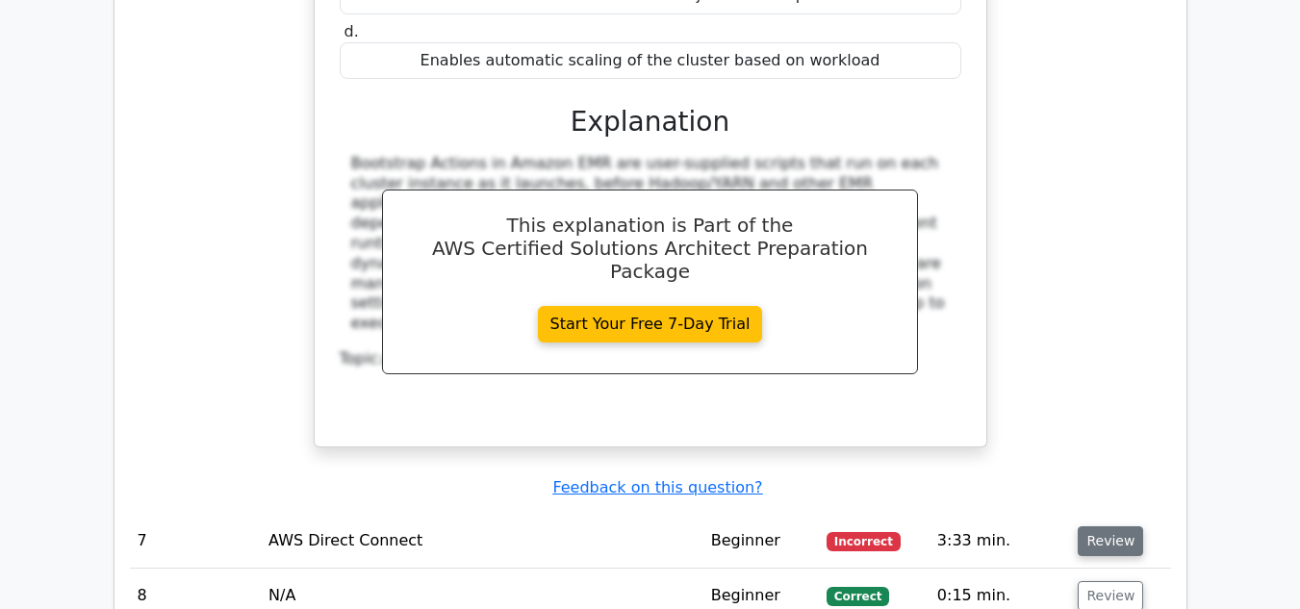
click at [1098, 526] on button "Review" at bounding box center [1110, 541] width 65 height 30
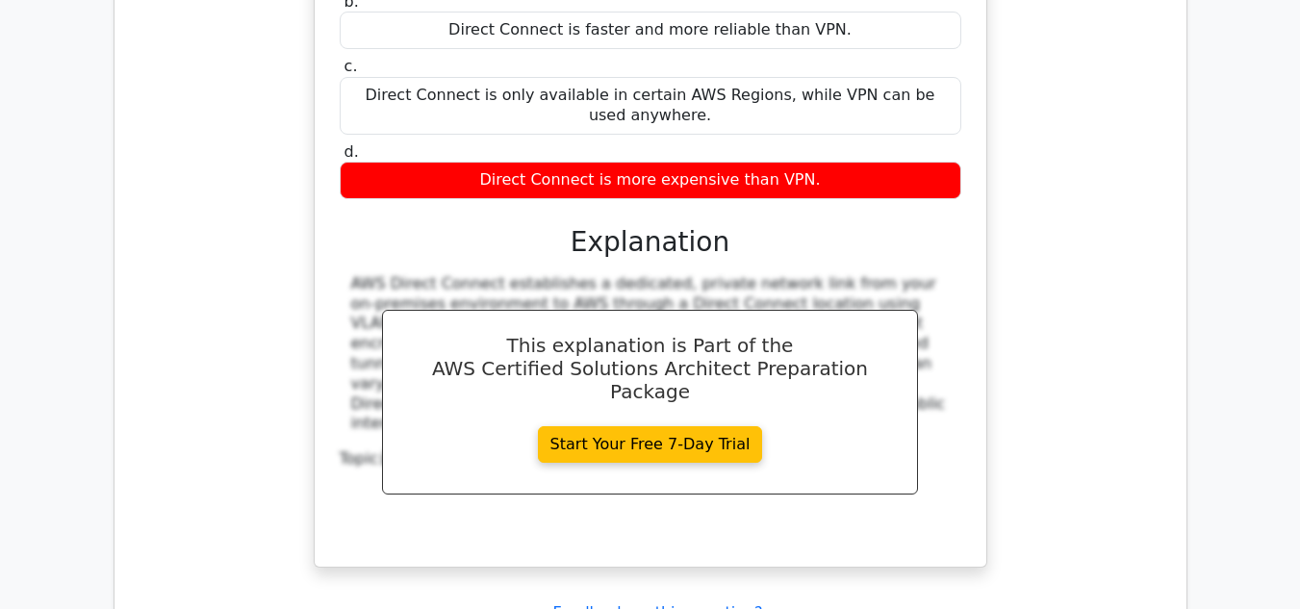
scroll to position [7025, 0]
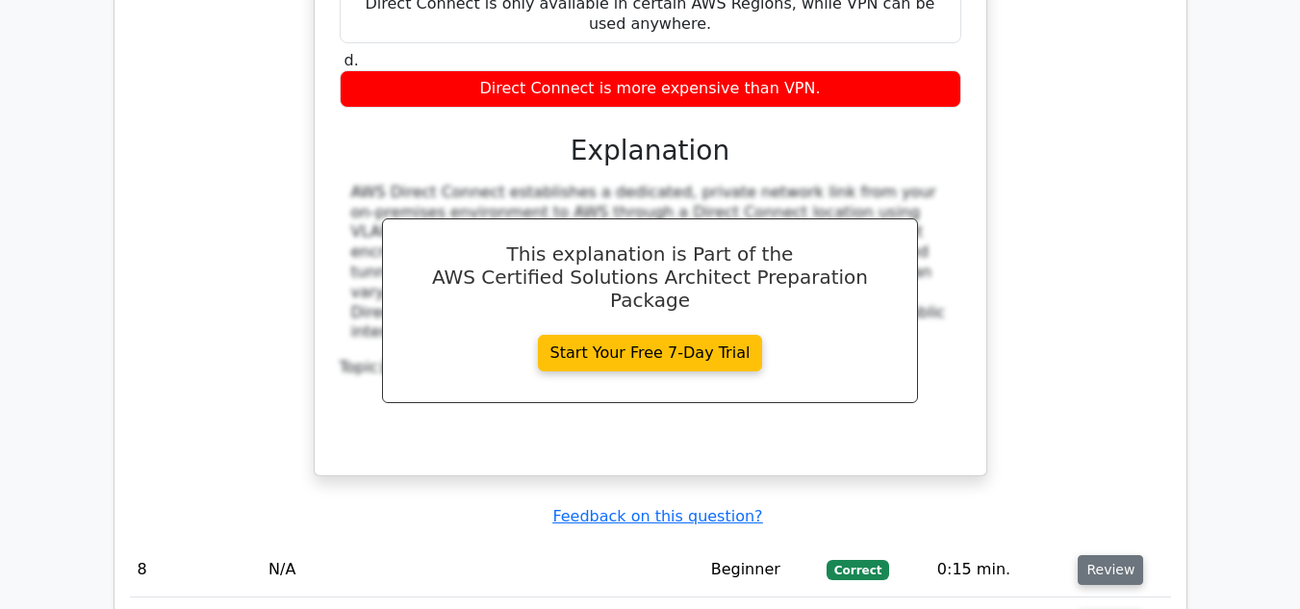
click at [1092, 555] on button "Review" at bounding box center [1110, 570] width 65 height 30
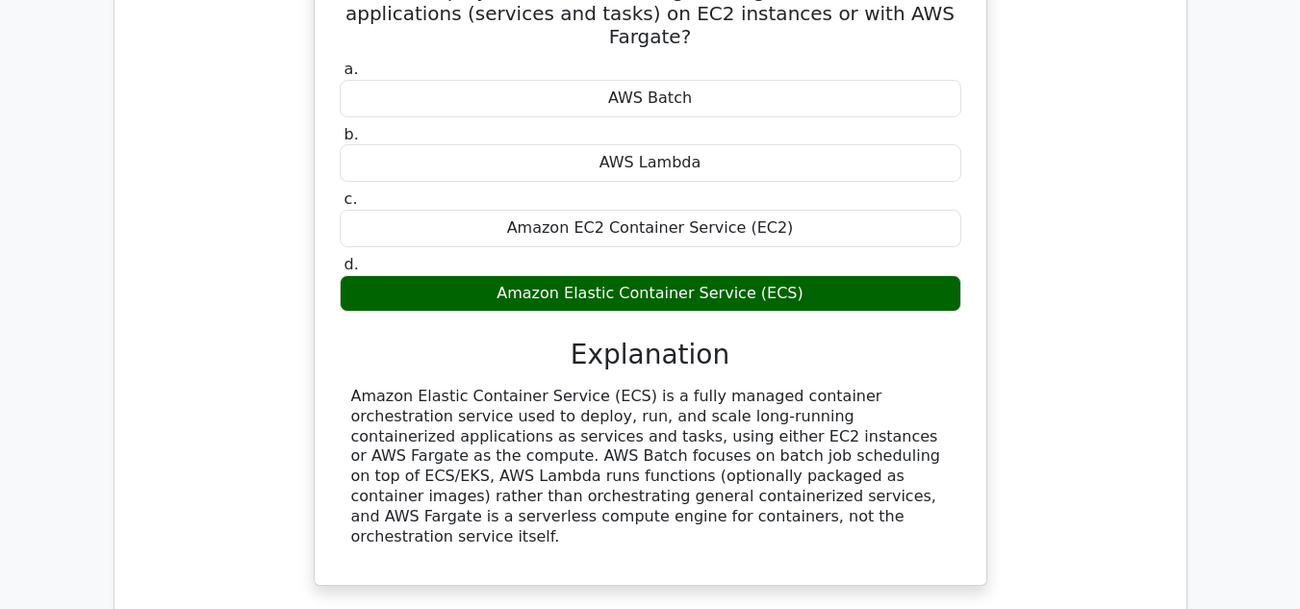
scroll to position [7795, 0]
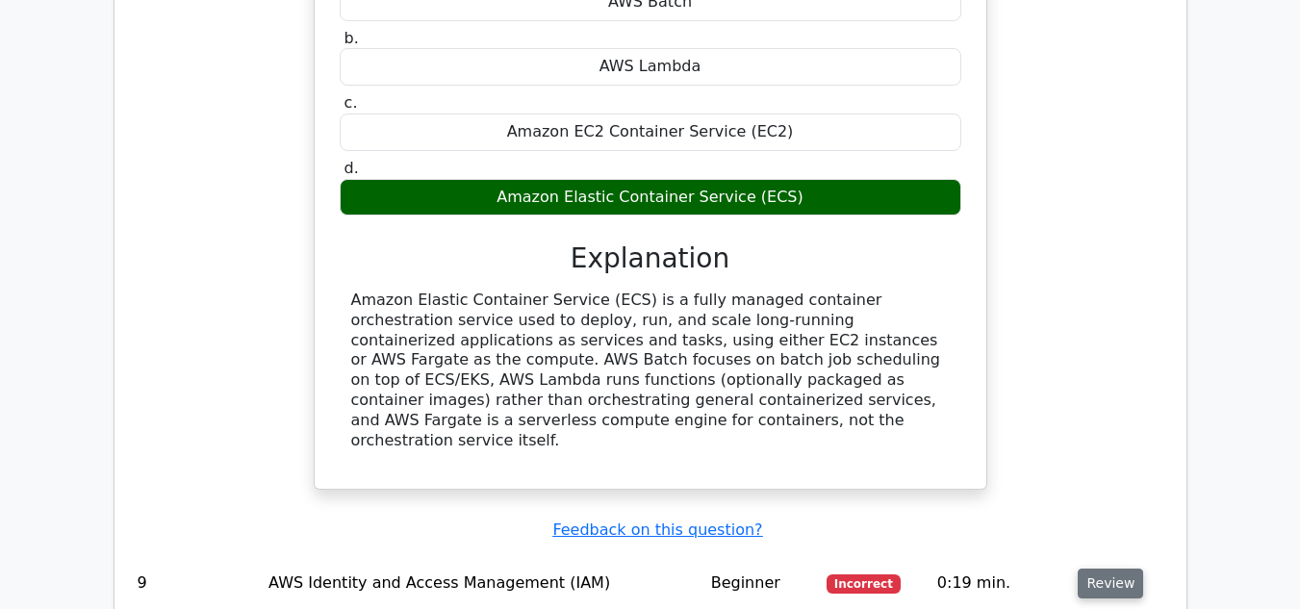
click at [1102, 569] on button "Review" at bounding box center [1110, 584] width 65 height 30
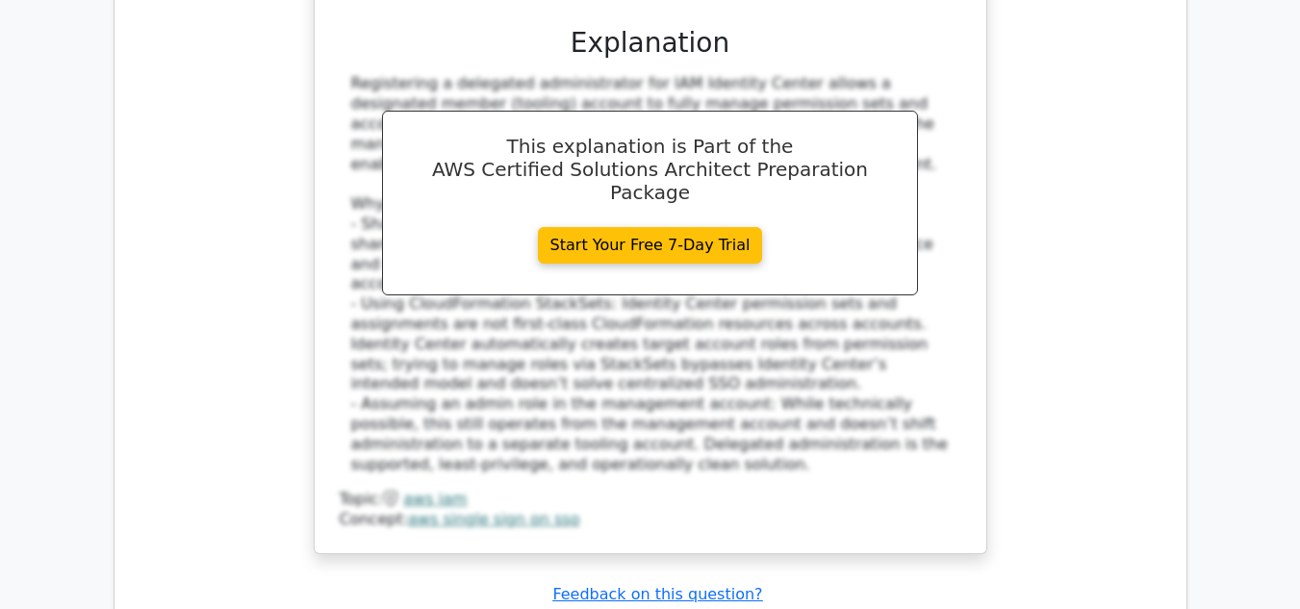
scroll to position [8949, 0]
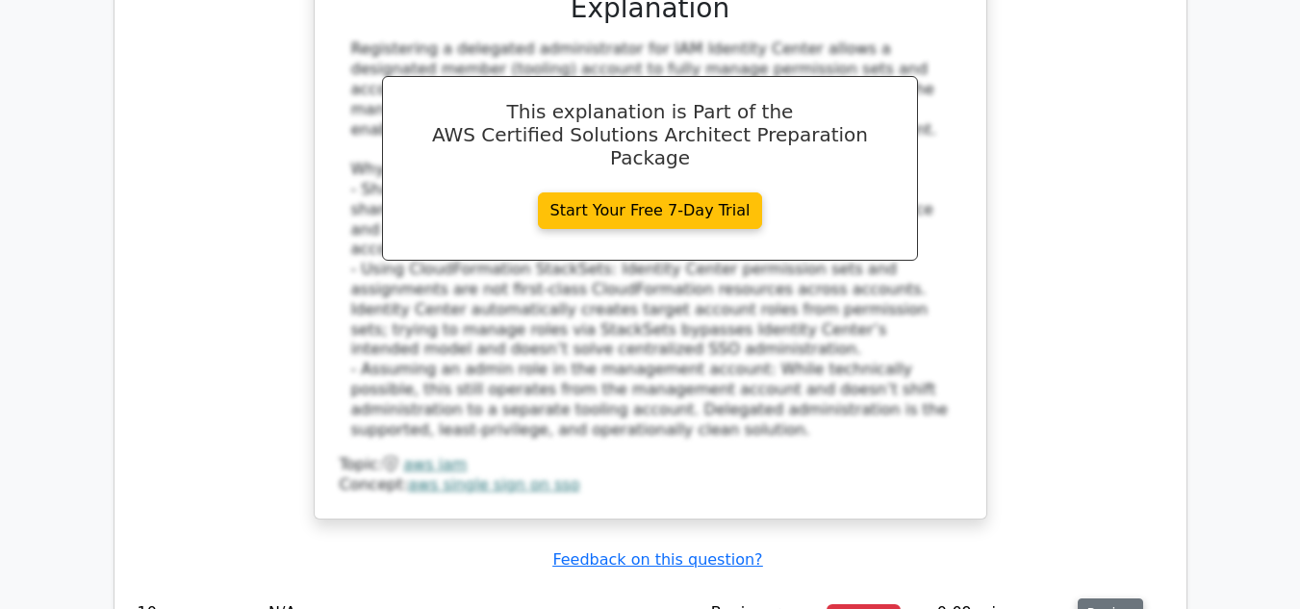
click at [1122, 599] on button "Review" at bounding box center [1110, 614] width 65 height 30
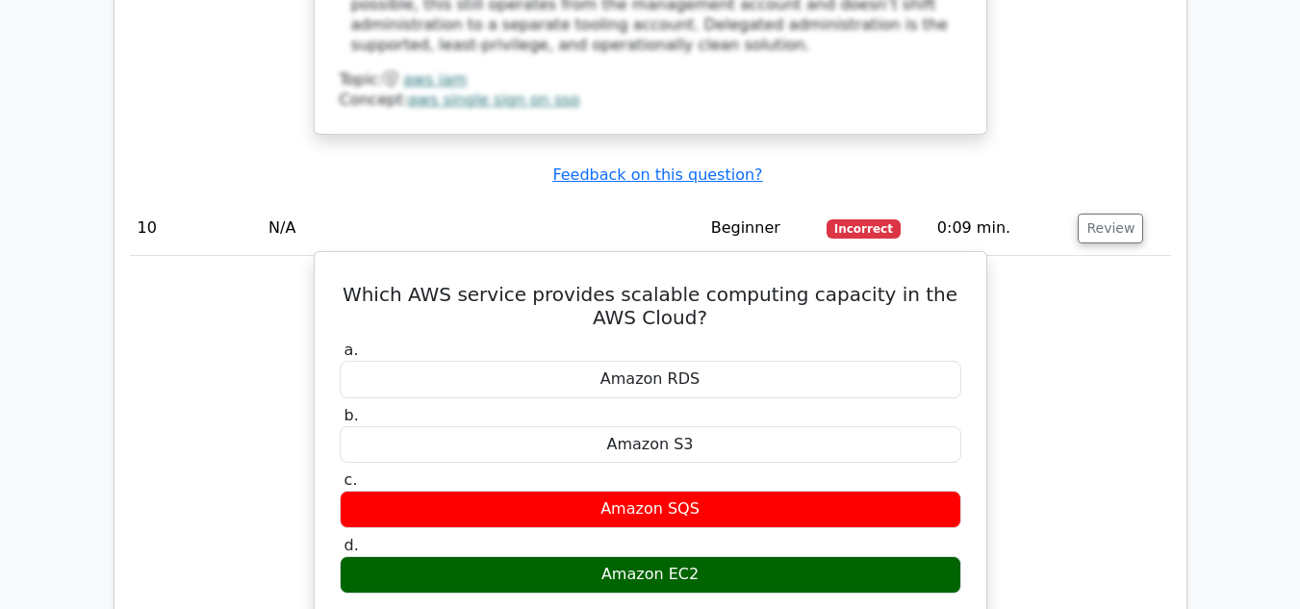
scroll to position [9719, 0]
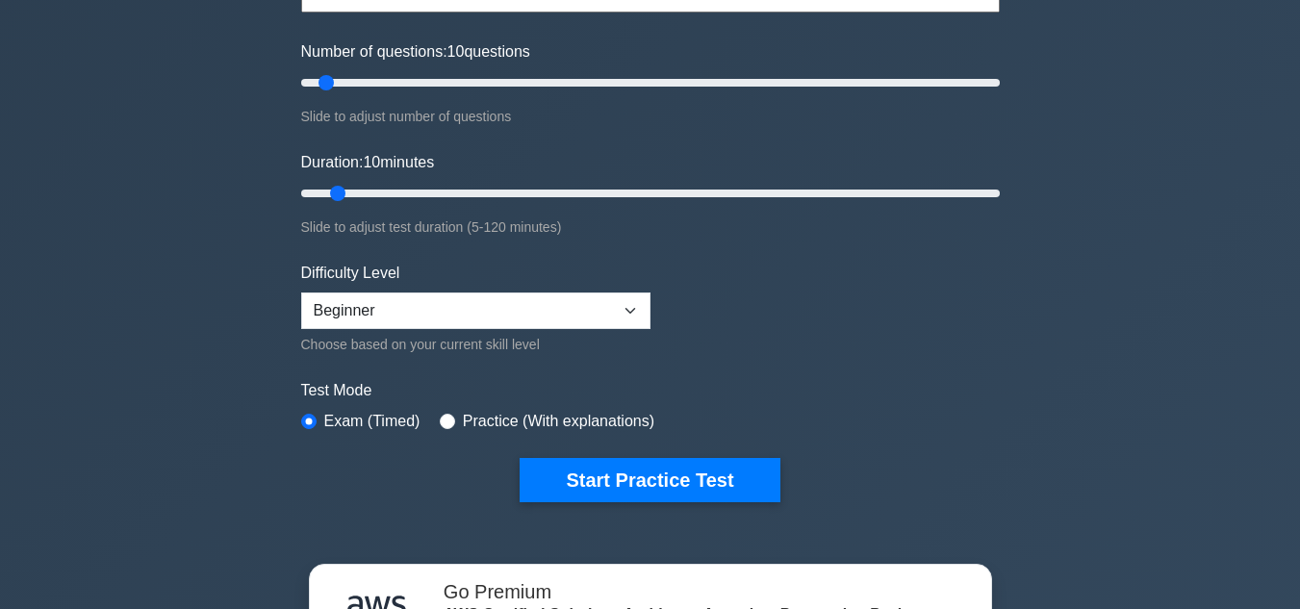
scroll to position [240, 0]
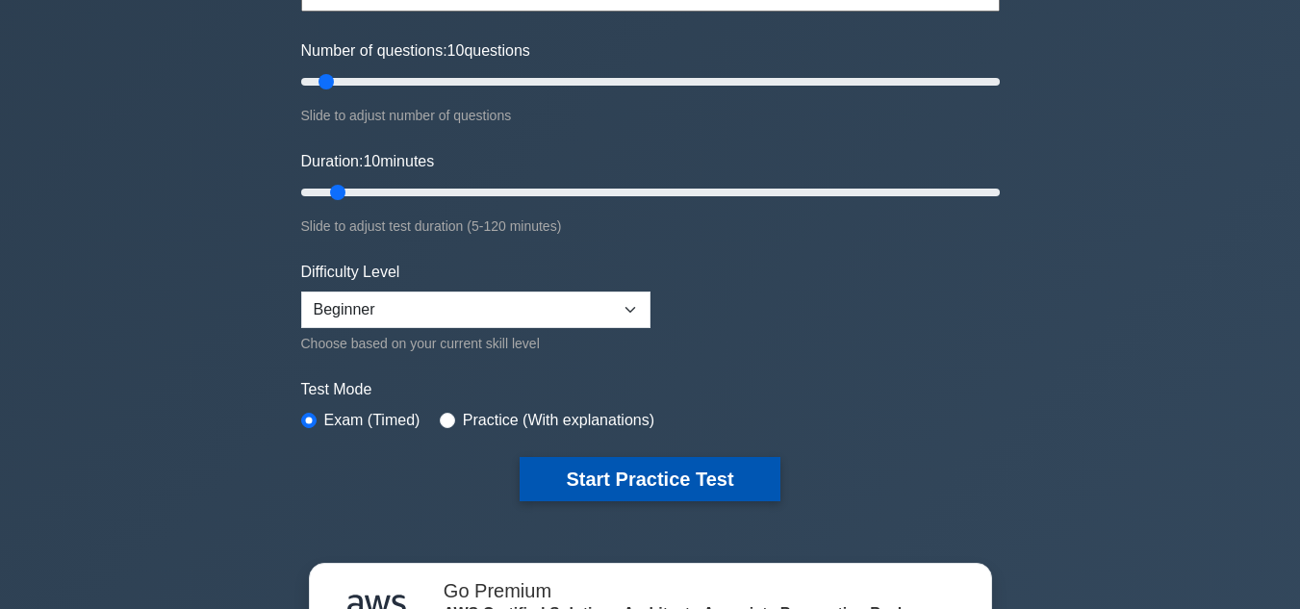
click at [546, 469] on button "Start Practice Test" at bounding box center [650, 479] width 260 height 44
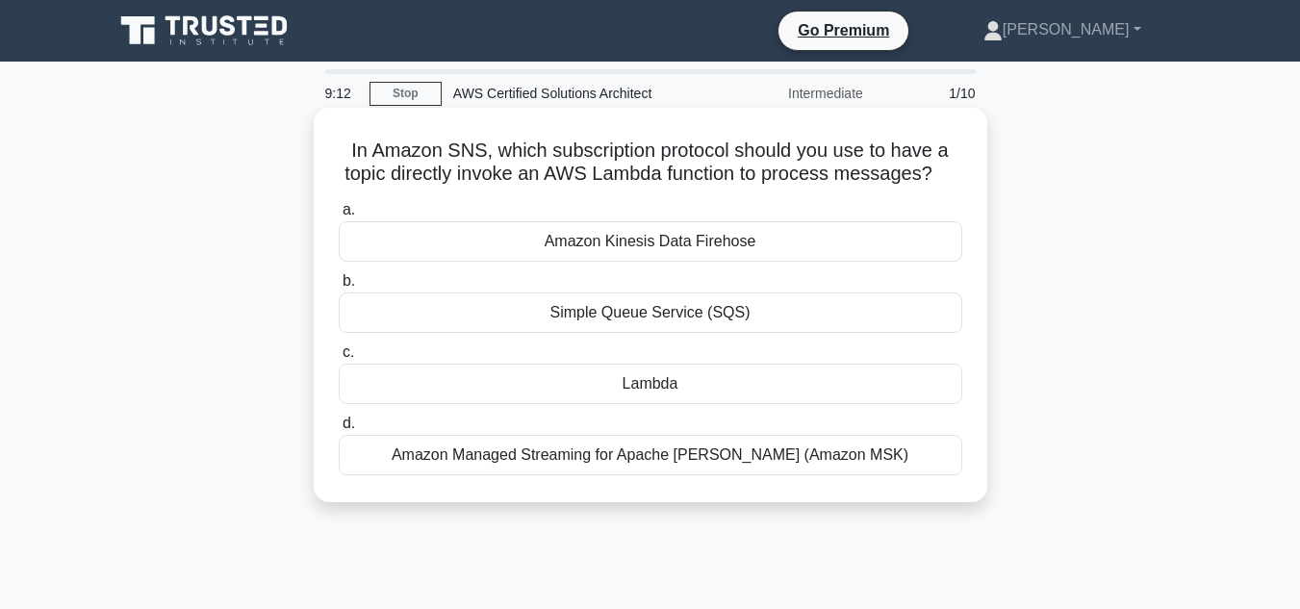
click at [695, 384] on div "Lambda" at bounding box center [651, 384] width 624 height 40
click at [339, 359] on input "c. [GEOGRAPHIC_DATA]" at bounding box center [339, 352] width 0 height 13
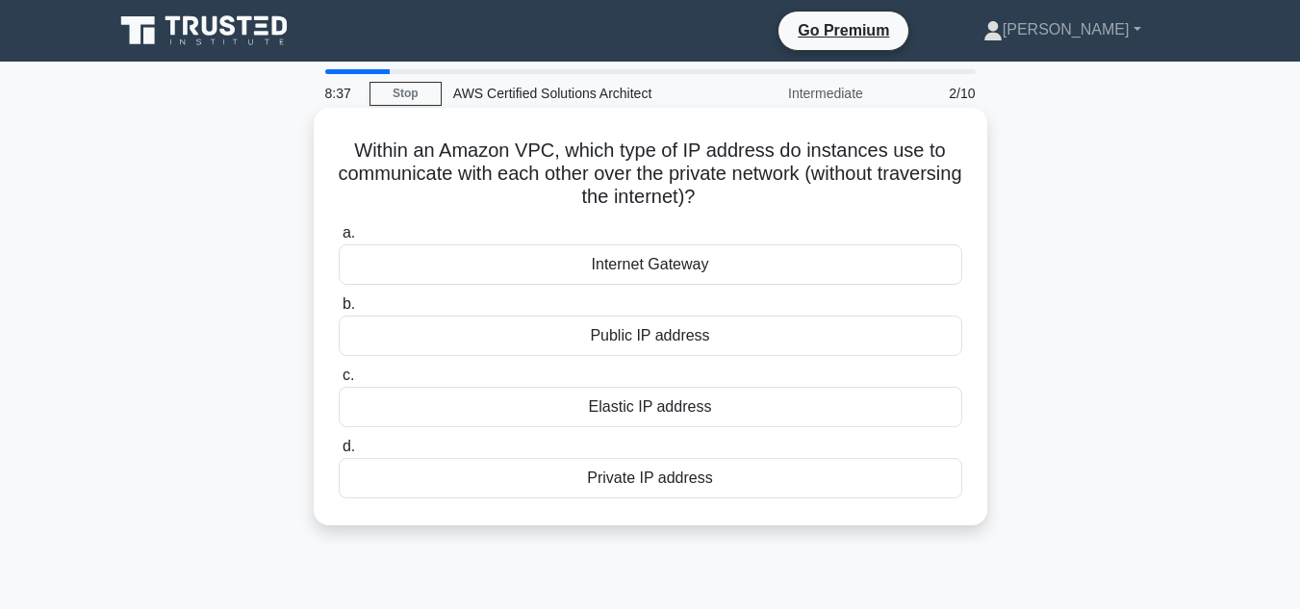
click at [567, 480] on div "Private IP address" at bounding box center [651, 478] width 624 height 40
click at [339, 453] on input "d. Private IP address" at bounding box center [339, 447] width 0 height 13
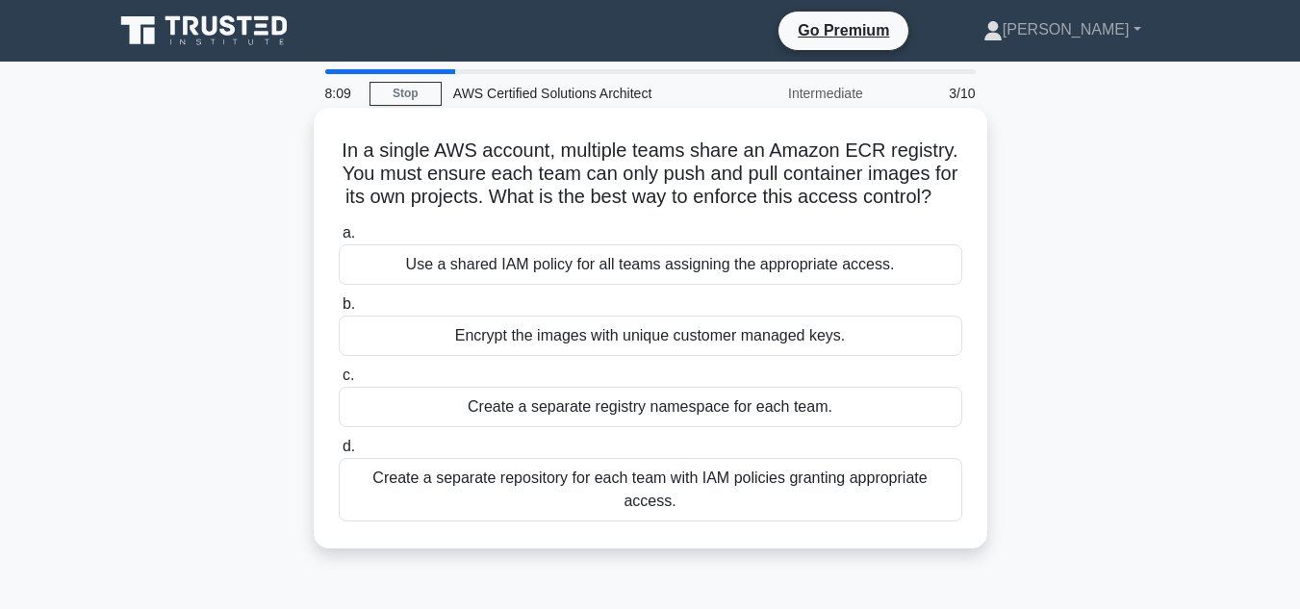
click at [725, 495] on div "Create a separate repository for each team with IAM policies granting appropria…" at bounding box center [651, 490] width 624 height 64
click at [339, 453] on input "d. Create a separate repository for each team with IAM policies granting approp…" at bounding box center [339, 447] width 0 height 13
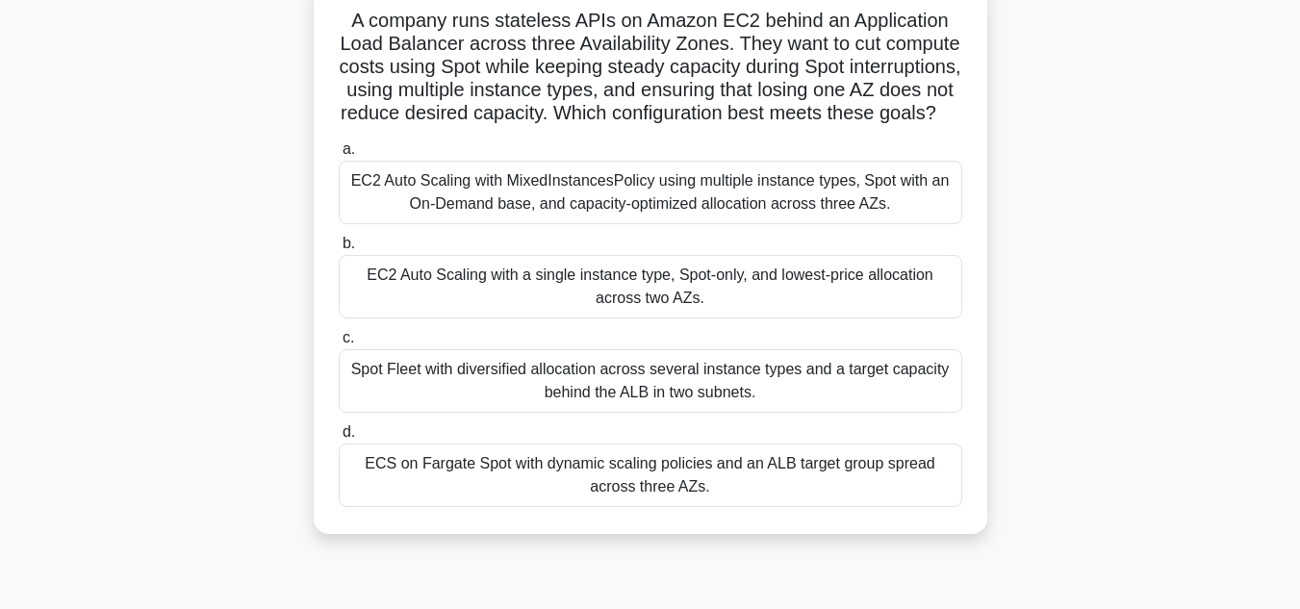
scroll to position [96, 0]
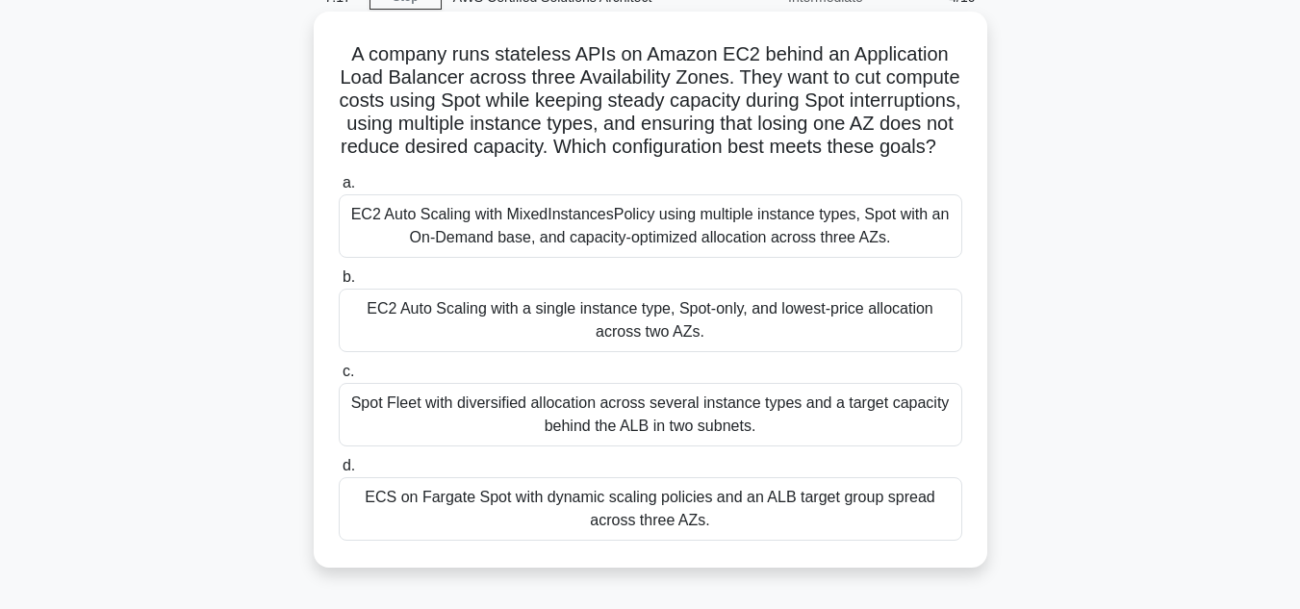
click at [443, 350] on div "EC2 Auto Scaling with a single instance type, Spot-only, and lowest-price alloc…" at bounding box center [651, 321] width 624 height 64
click at [339, 284] on input "b. EC2 Auto Scaling with a single instance type, Spot-only, and lowest-price al…" at bounding box center [339, 277] width 0 height 13
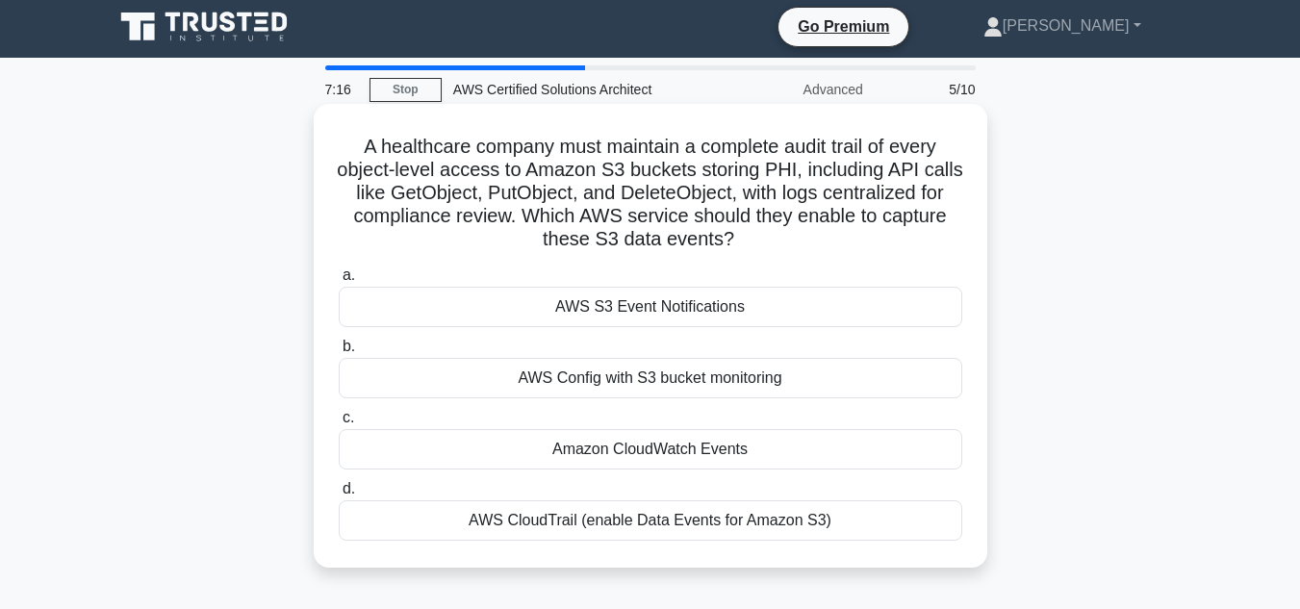
scroll to position [0, 0]
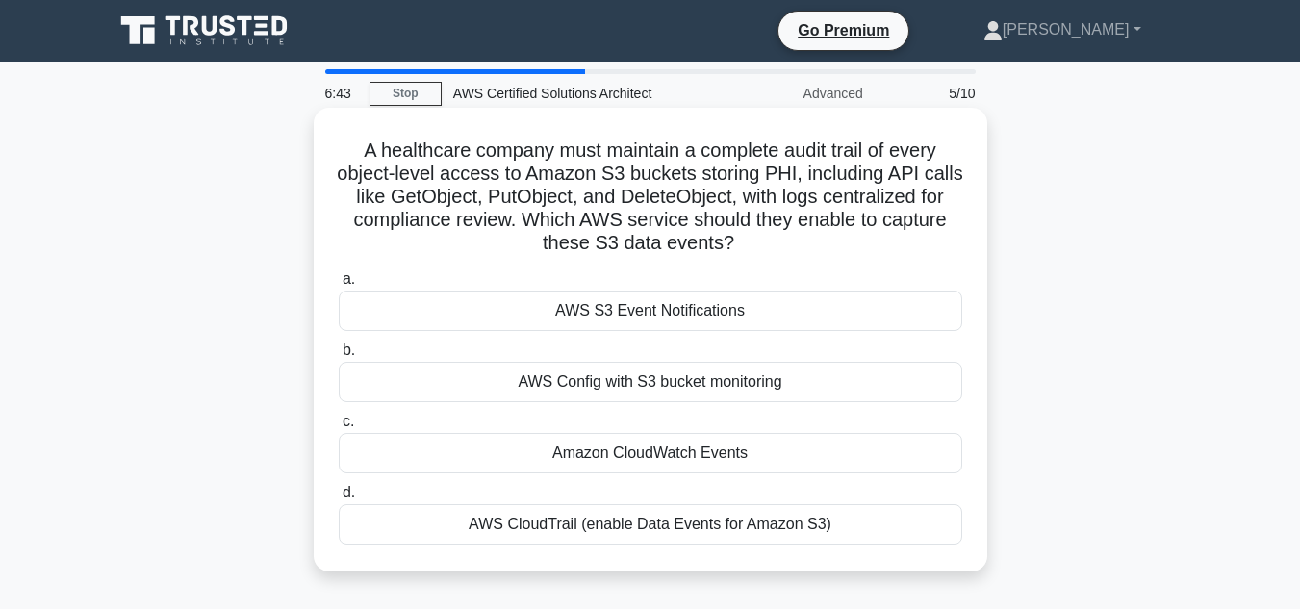
click at [739, 386] on div "AWS Config with S3 bucket monitoring" at bounding box center [651, 382] width 624 height 40
click at [537, 393] on div "AWS Config with S3 bucket monitoring" at bounding box center [651, 382] width 624 height 40
click at [339, 357] on input "b. AWS Config with S3 bucket monitoring" at bounding box center [339, 351] width 0 height 13
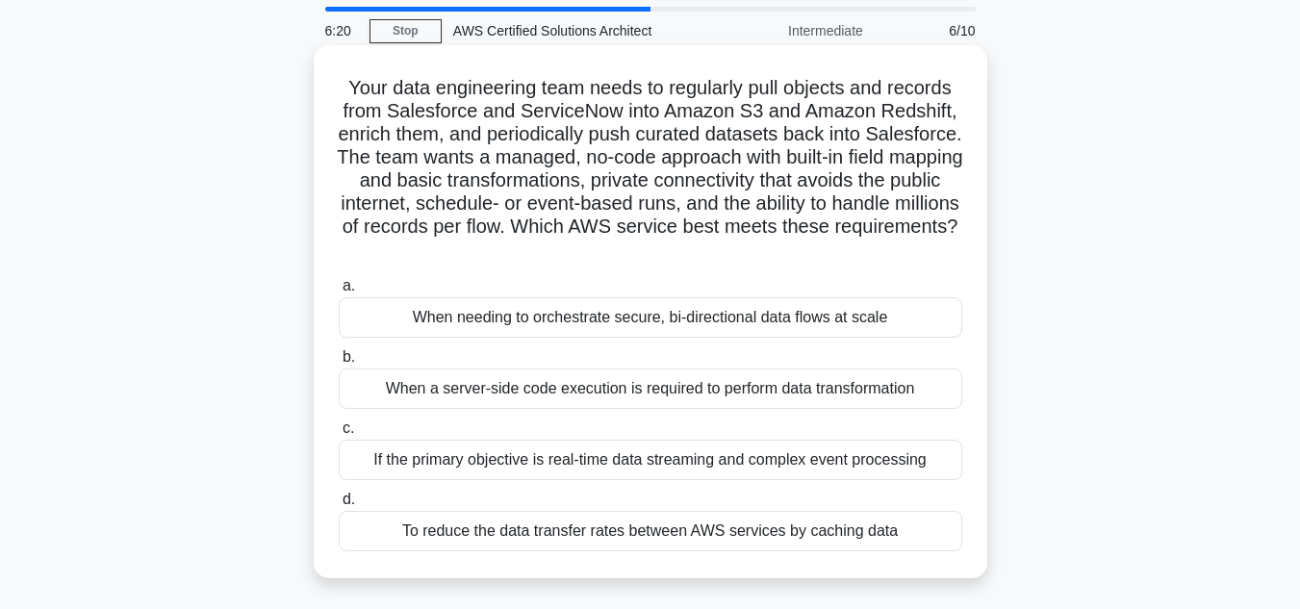
scroll to position [96, 0]
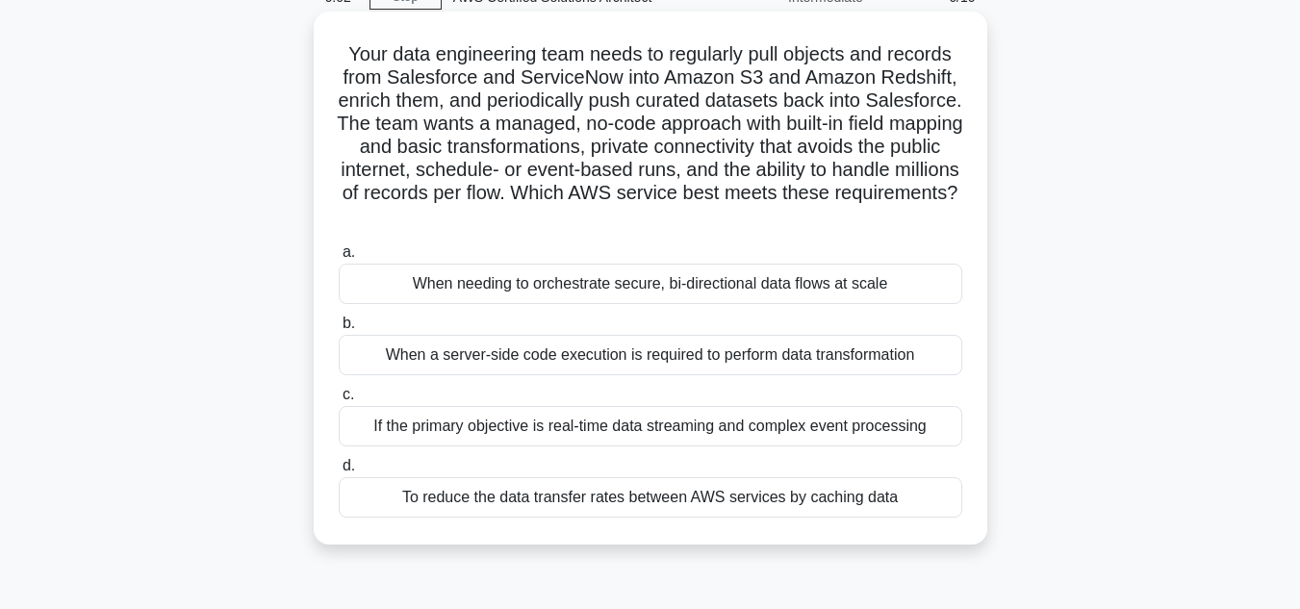
click at [718, 498] on div "To reduce the data transfer rates between AWS services by caching data" at bounding box center [651, 497] width 624 height 40
click at [339, 472] on input "d. To reduce the data transfer rates between AWS services by caching data" at bounding box center [339, 466] width 0 height 13
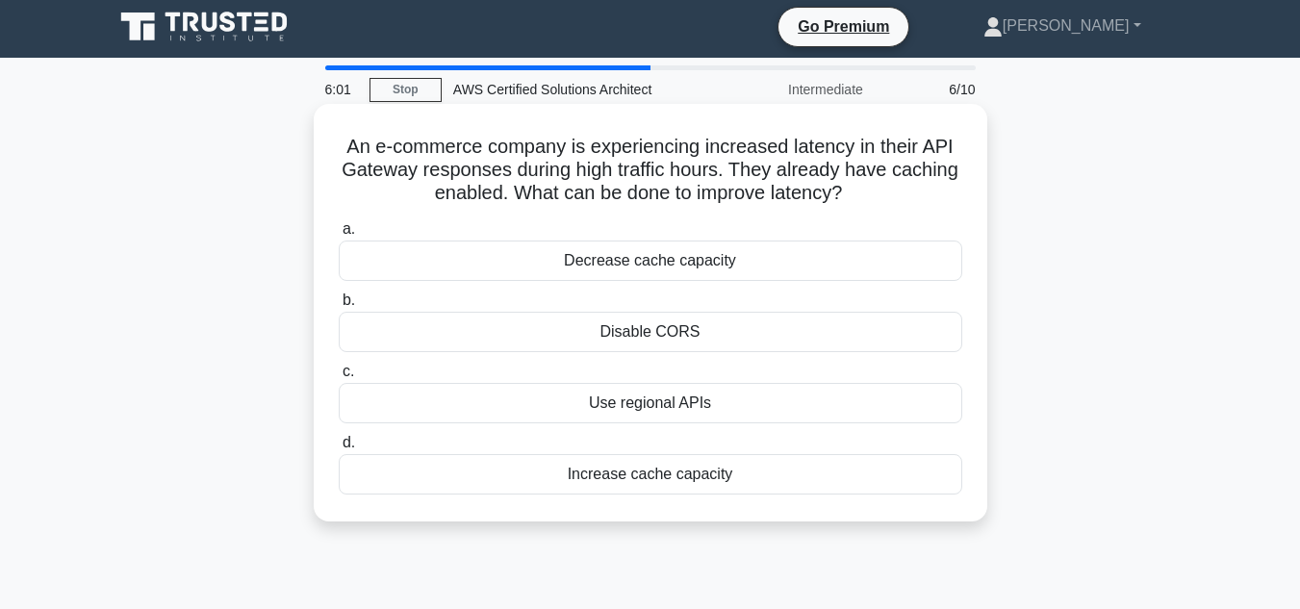
scroll to position [0, 0]
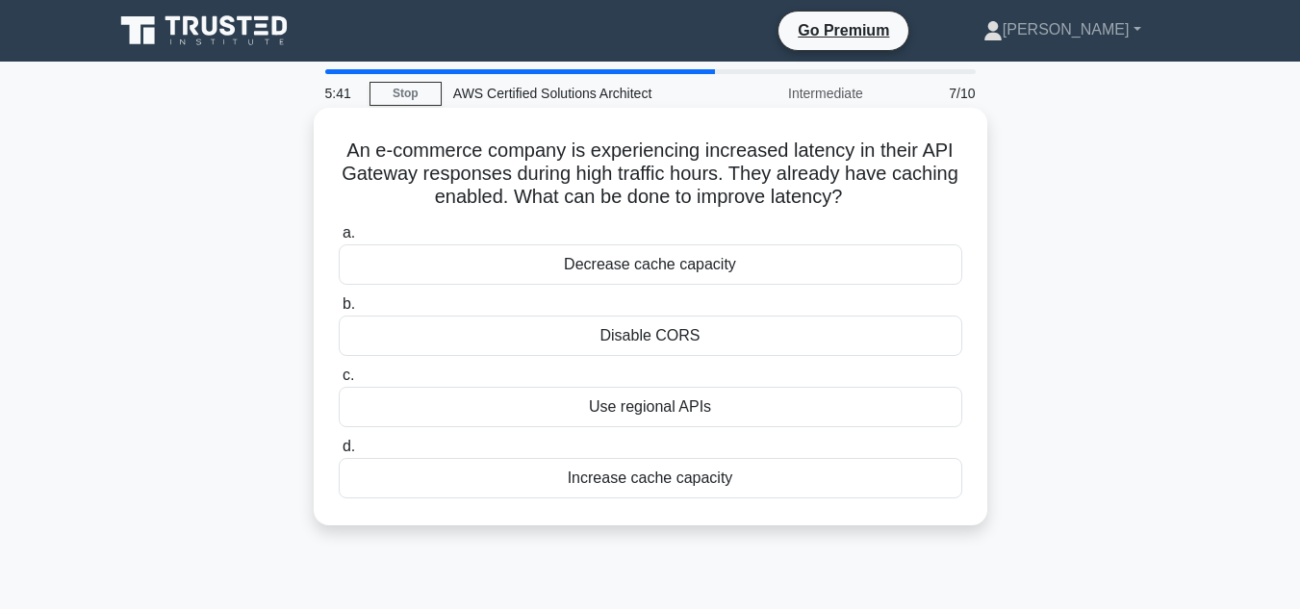
click at [654, 400] on div "Use regional APIs" at bounding box center [651, 407] width 624 height 40
click at [339, 382] on input "c. Use regional APIs" at bounding box center [339, 376] width 0 height 13
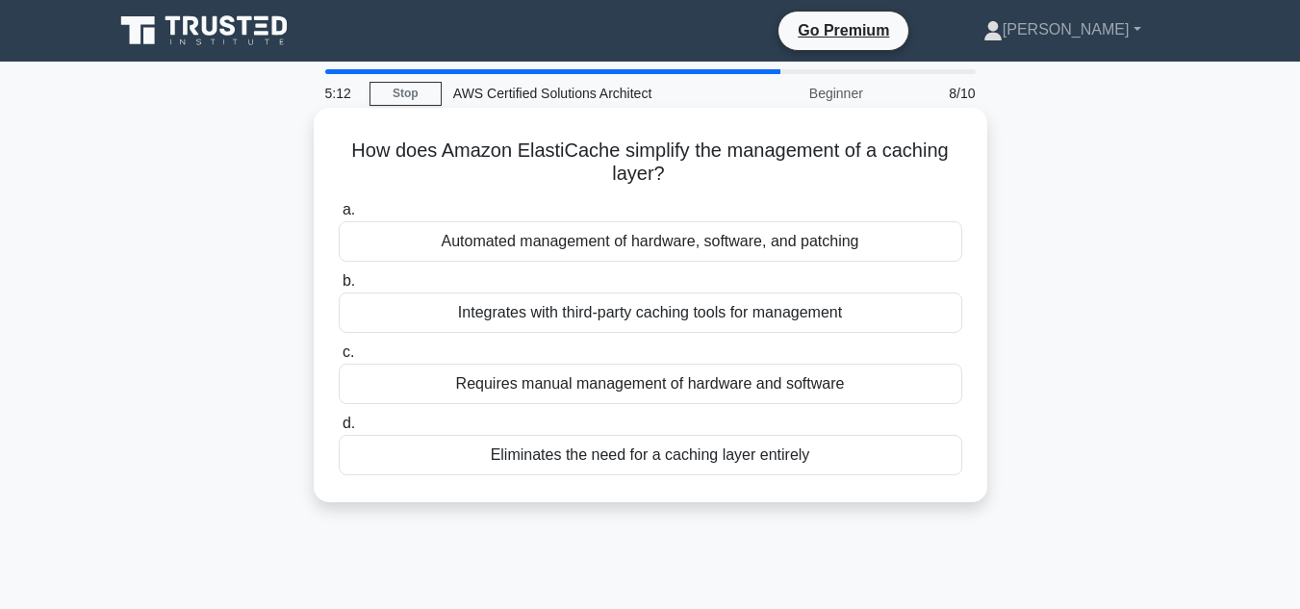
click at [646, 240] on div "Automated management of hardware, software, and patching" at bounding box center [651, 241] width 624 height 40
click at [339, 217] on input "a. Automated management of hardware, software, and patching" at bounding box center [339, 210] width 0 height 13
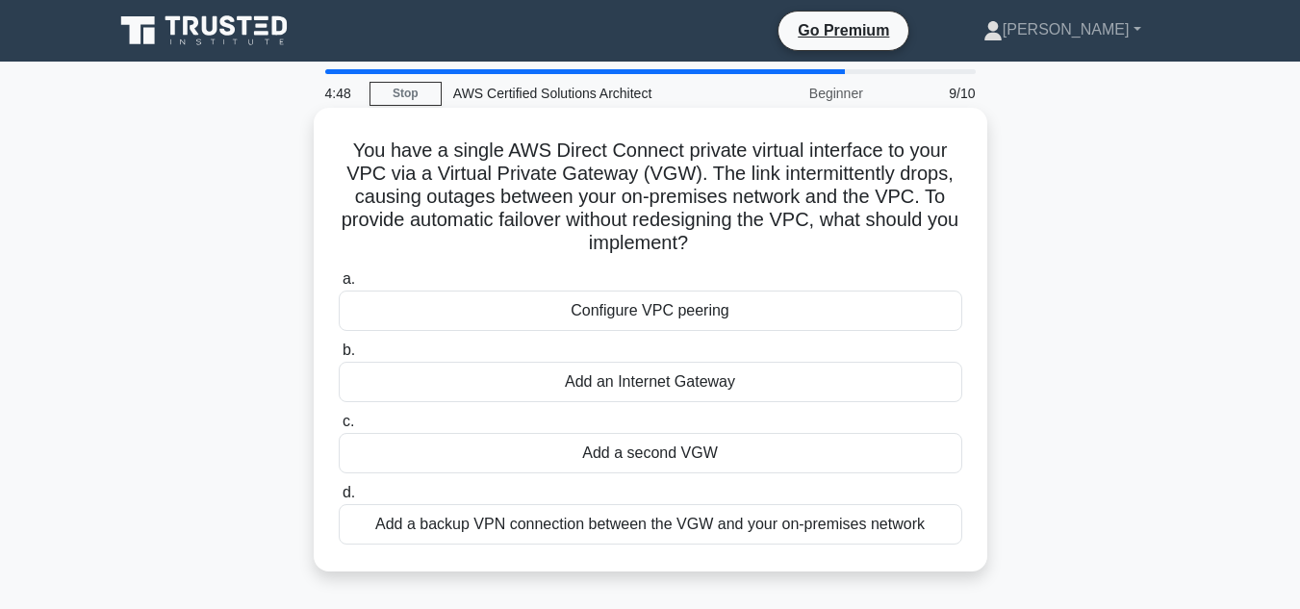
click at [620, 322] on div "Configure VPC peering" at bounding box center [651, 311] width 624 height 40
click at [339, 286] on input "a. Configure VPC peering" at bounding box center [339, 279] width 0 height 13
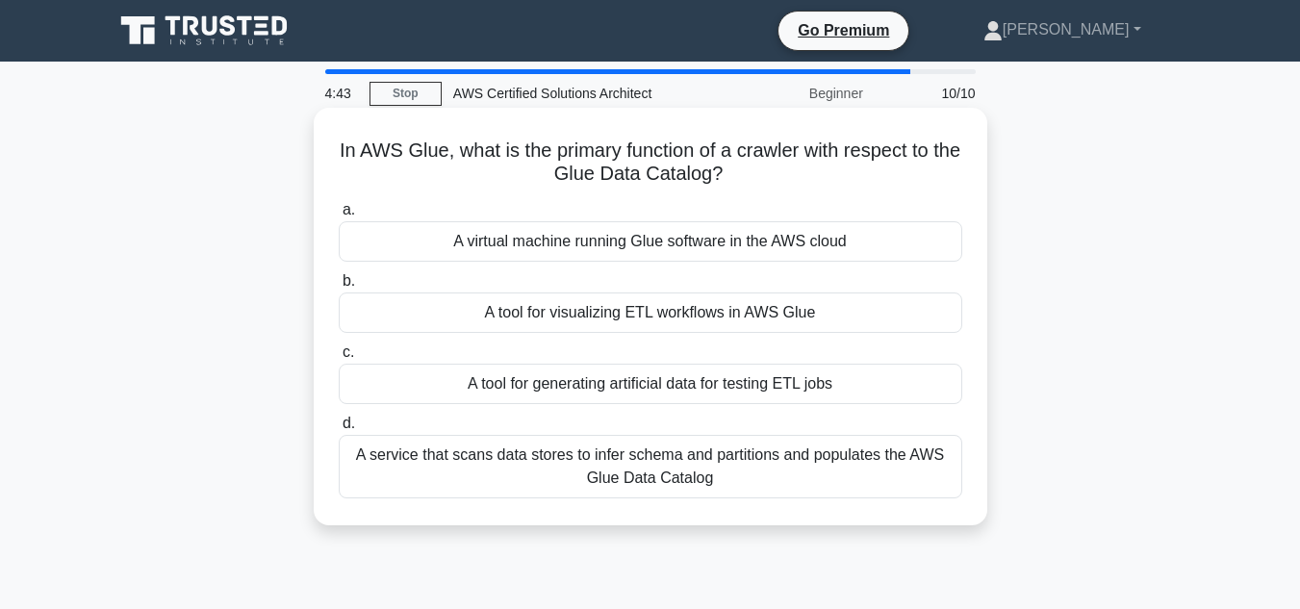
click at [482, 463] on div "A service that scans data stores to infer schema and partitions and populates t…" at bounding box center [651, 467] width 624 height 64
click at [339, 430] on input "d. A service that scans data stores to infer schema and partitions and populate…" at bounding box center [339, 424] width 0 height 13
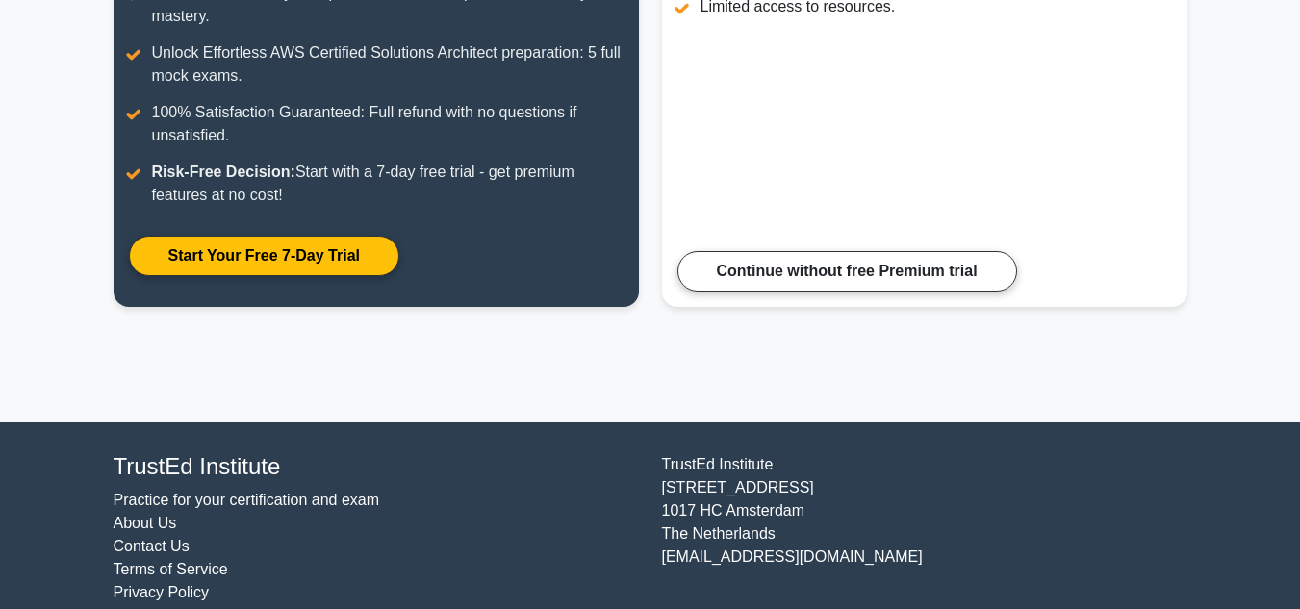
scroll to position [468, 0]
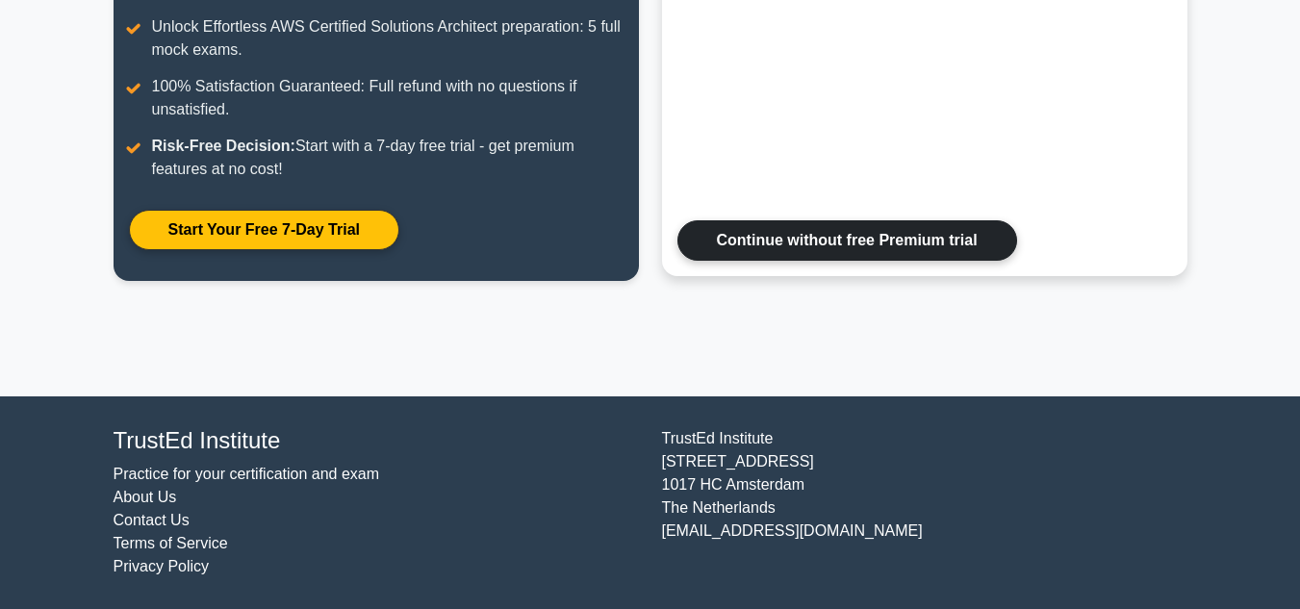
click at [778, 258] on link "Continue without free Premium trial" at bounding box center [847, 240] width 340 height 40
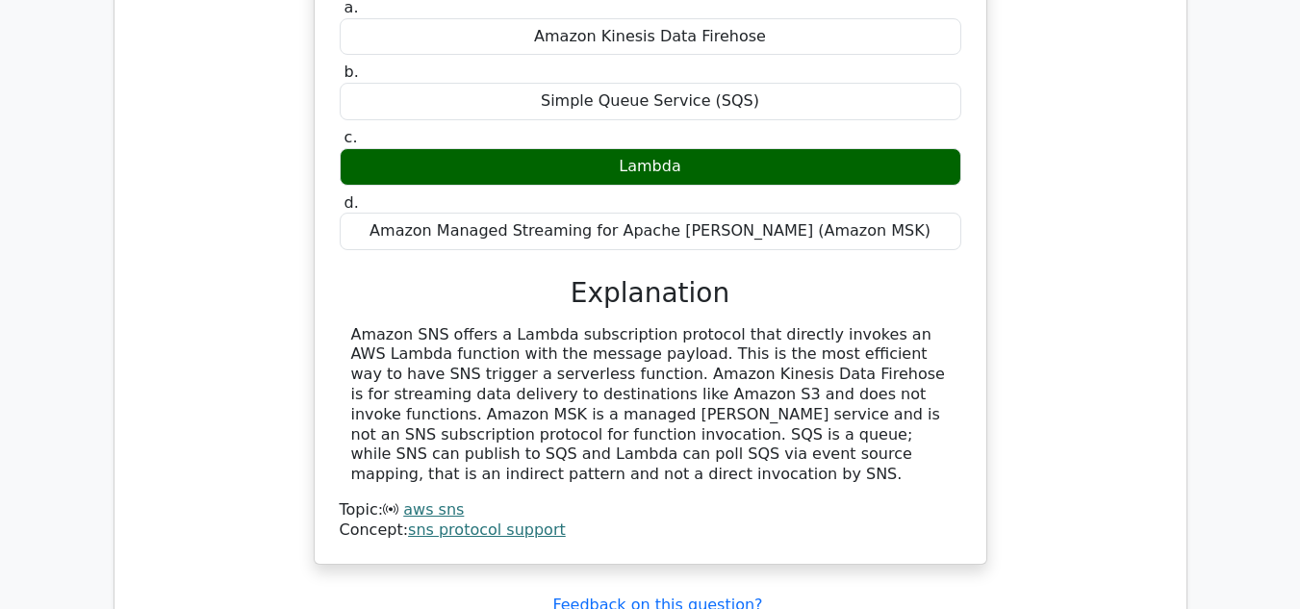
scroll to position [2310, 0]
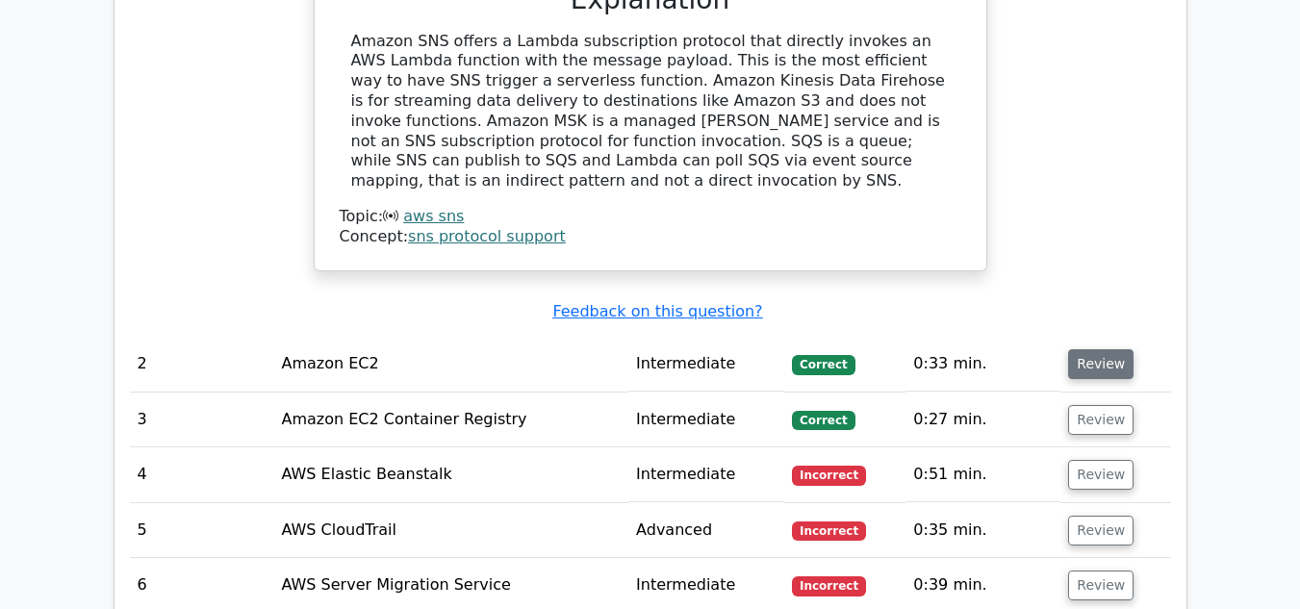
click at [1104, 349] on button "Review" at bounding box center [1100, 364] width 65 height 30
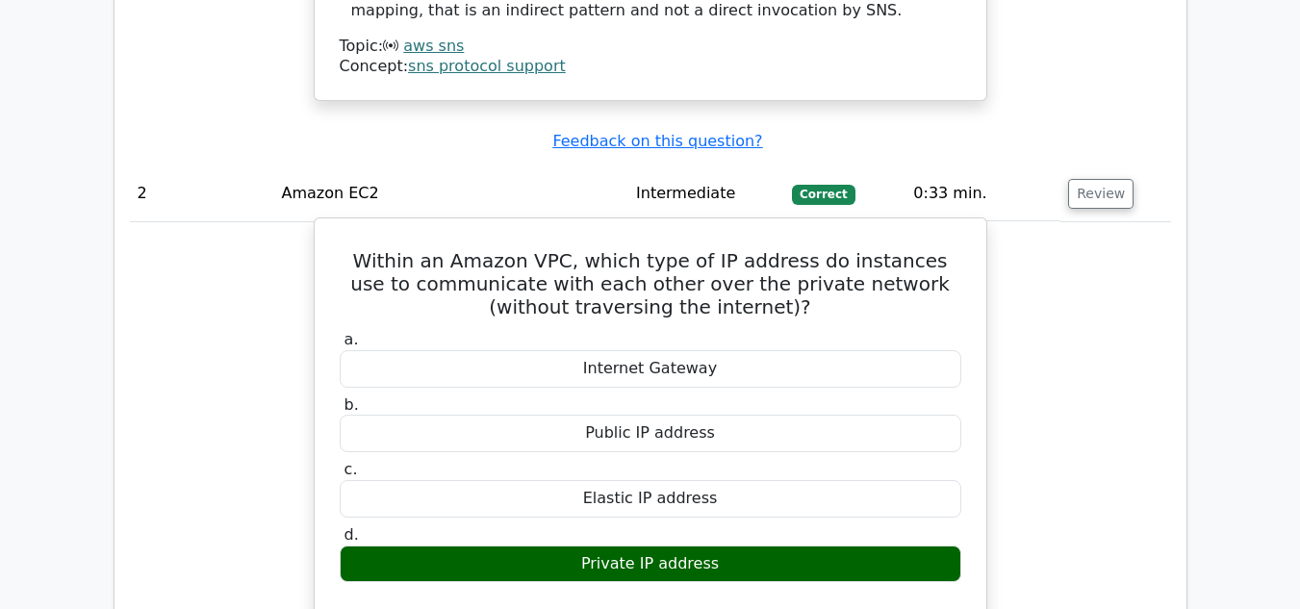
scroll to position [2791, 0]
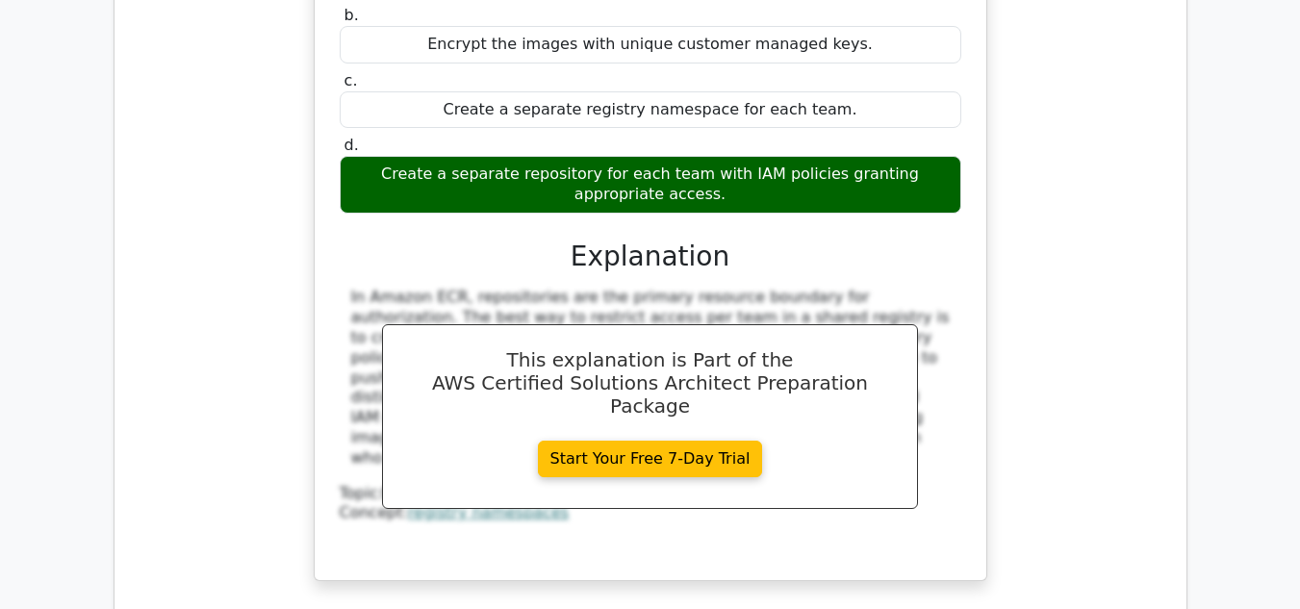
scroll to position [3849, 0]
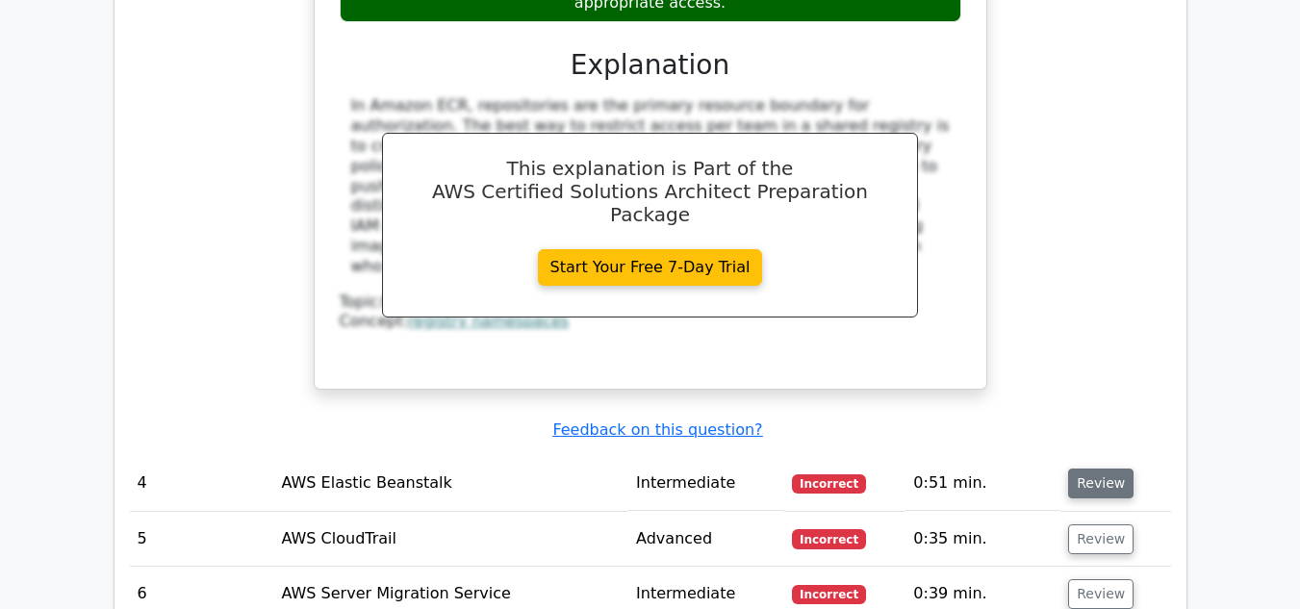
click at [1103, 469] on button "Review" at bounding box center [1100, 484] width 65 height 30
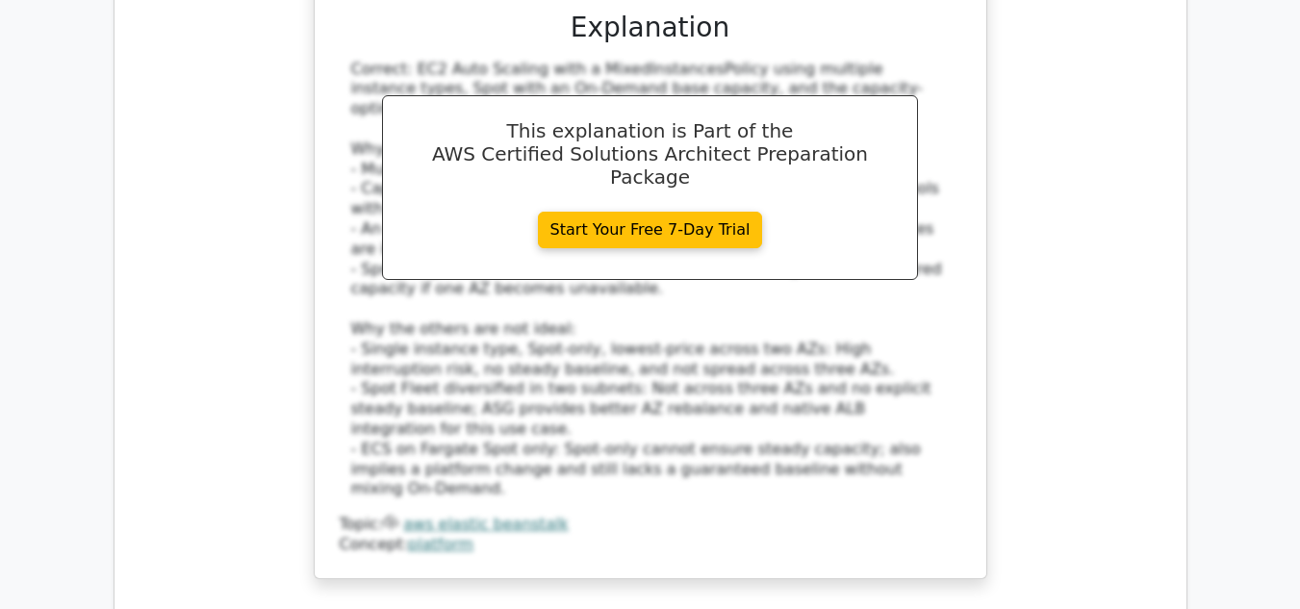
scroll to position [5004, 0]
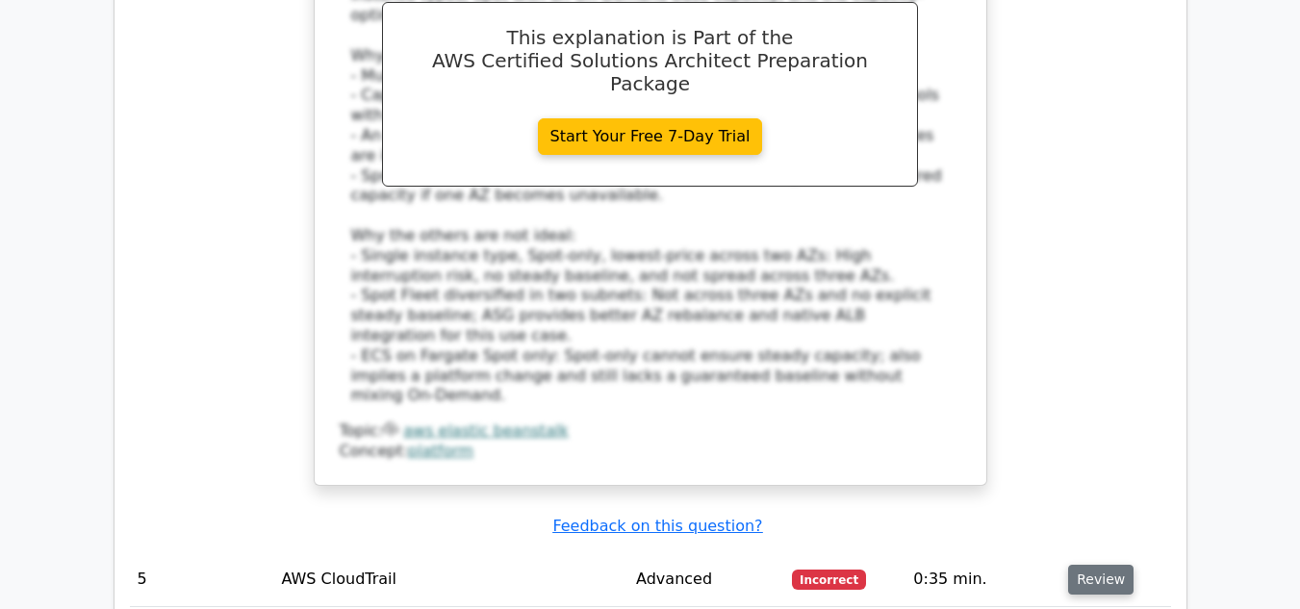
click at [1085, 565] on button "Review" at bounding box center [1100, 580] width 65 height 30
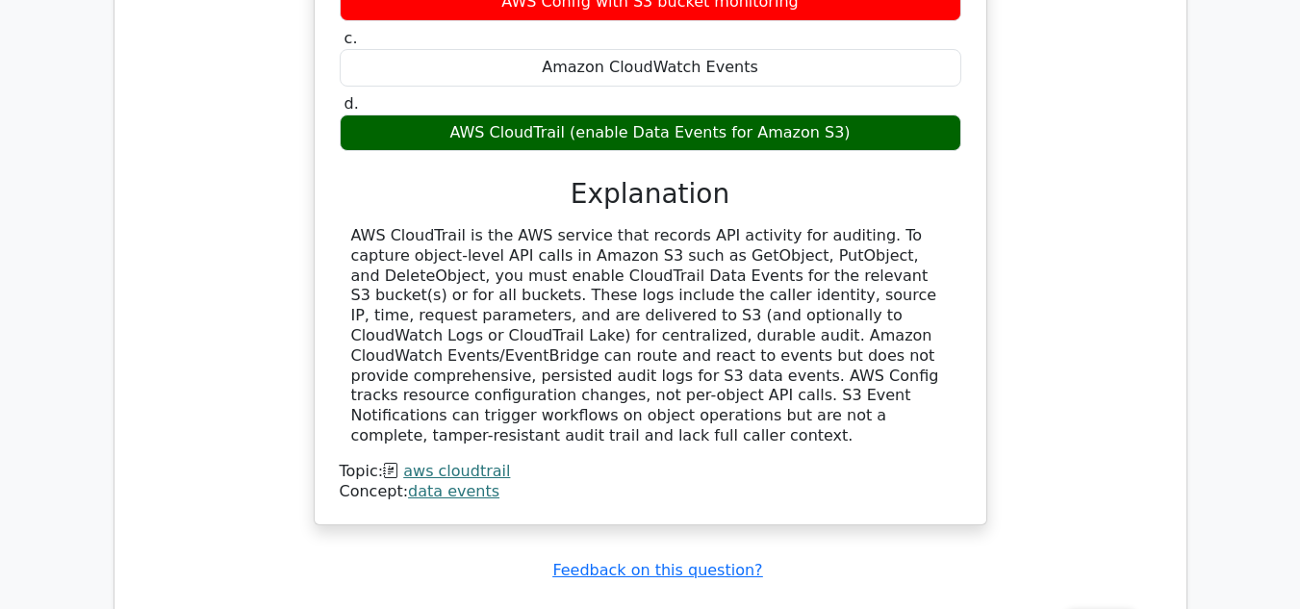
scroll to position [5870, 0]
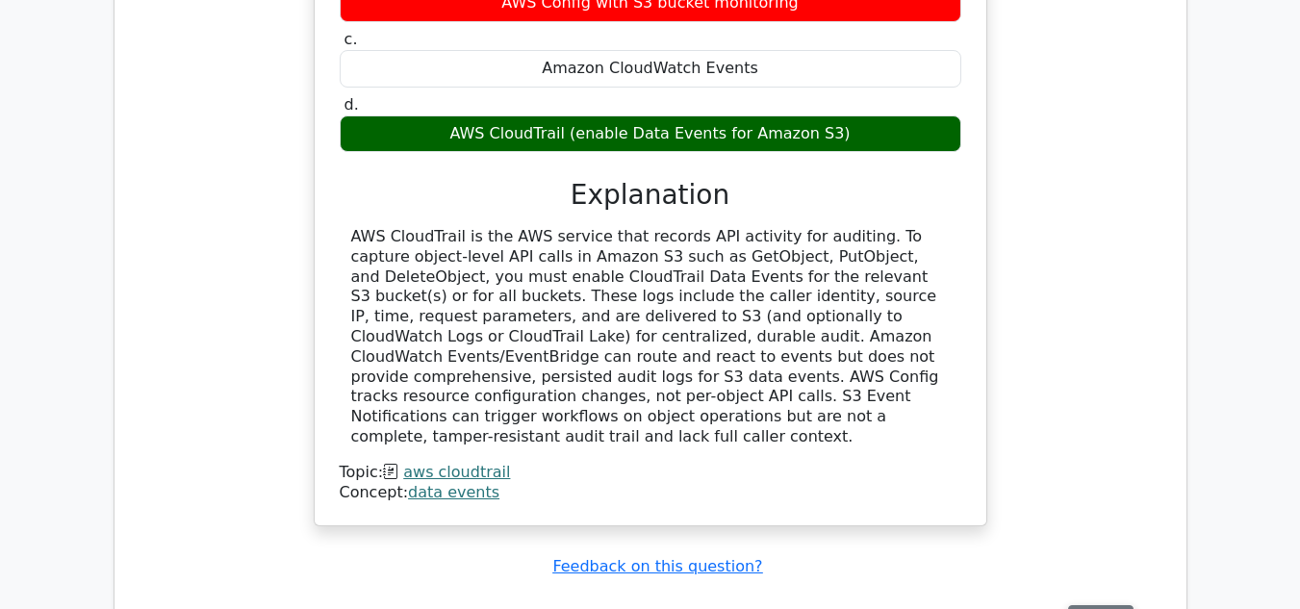
click at [1083, 605] on button "Review" at bounding box center [1100, 620] width 65 height 30
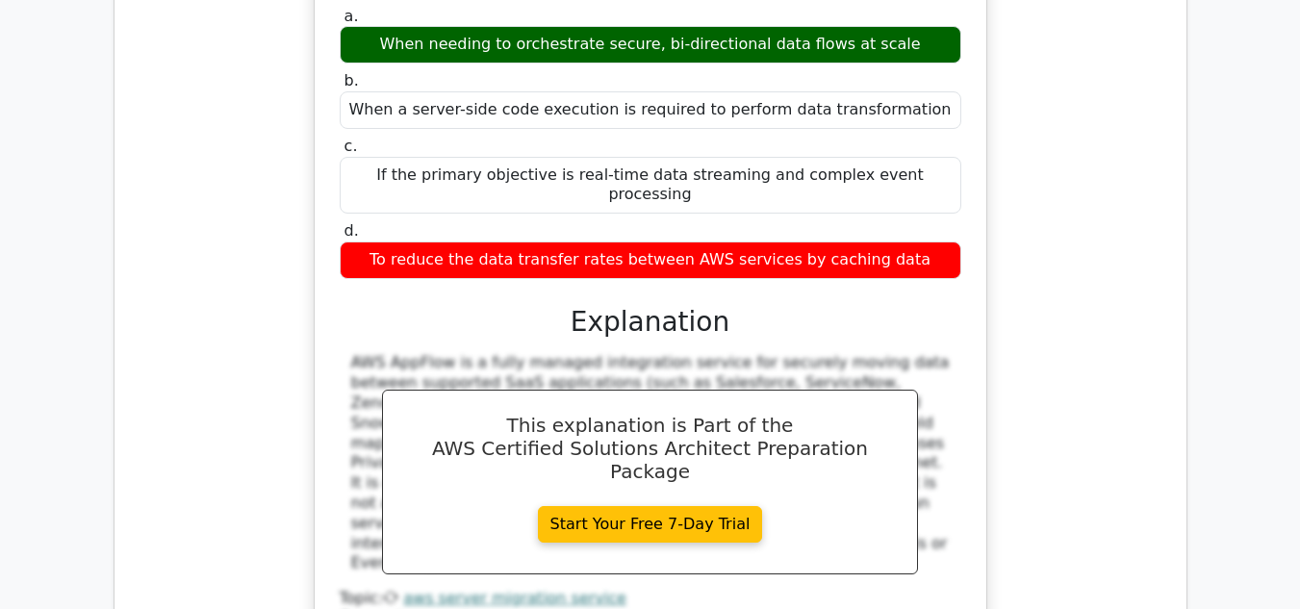
scroll to position [7025, 0]
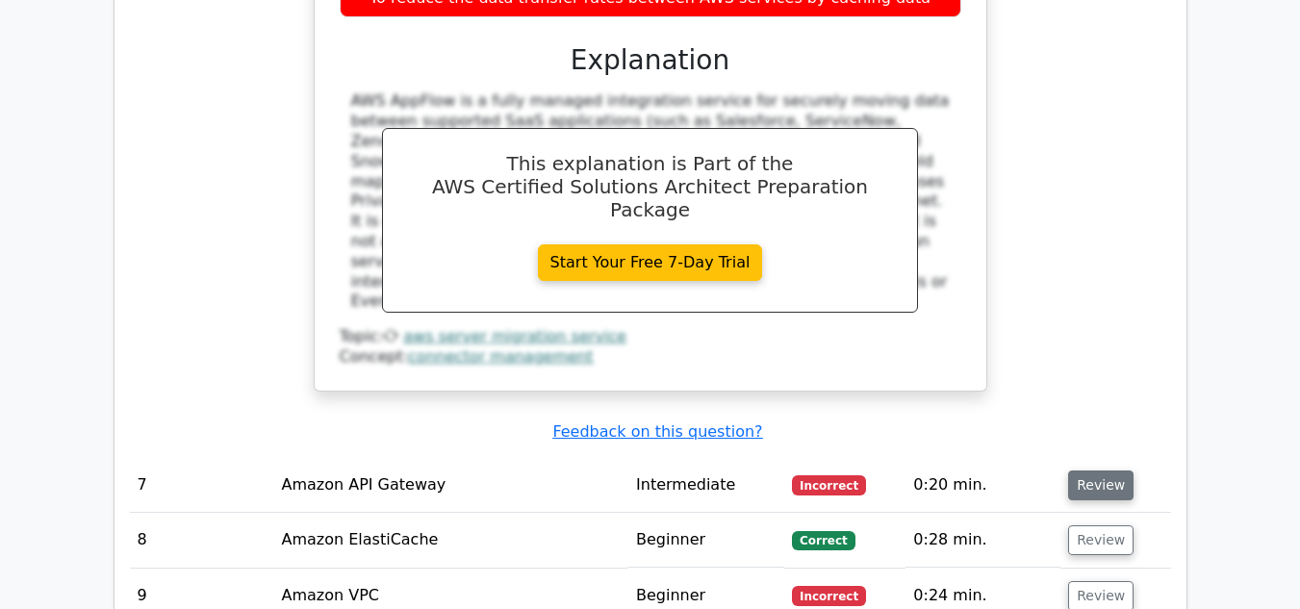
click at [1084, 471] on button "Review" at bounding box center [1100, 486] width 65 height 30
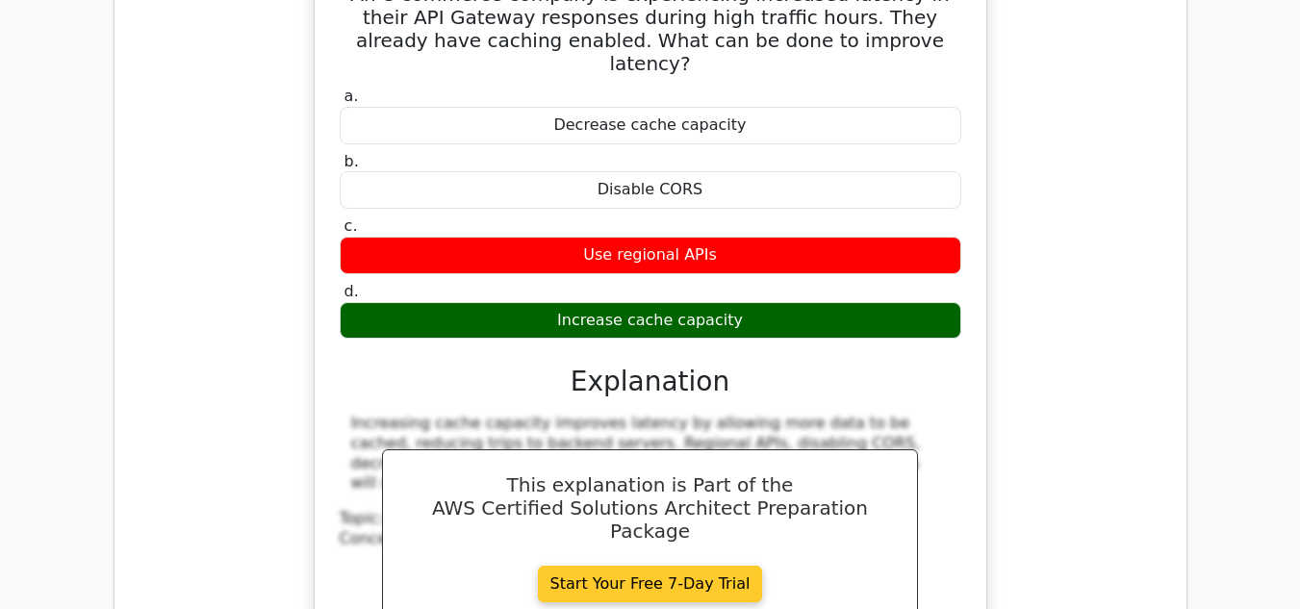
scroll to position [7795, 0]
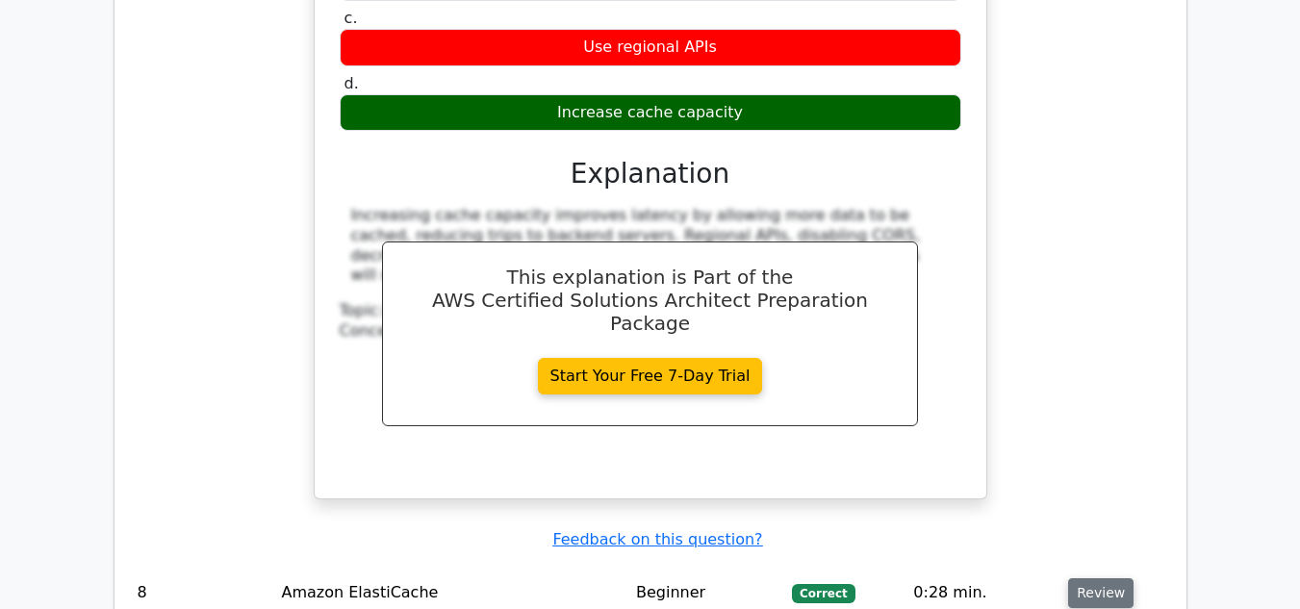
click at [1093, 578] on button "Review" at bounding box center [1100, 593] width 65 height 30
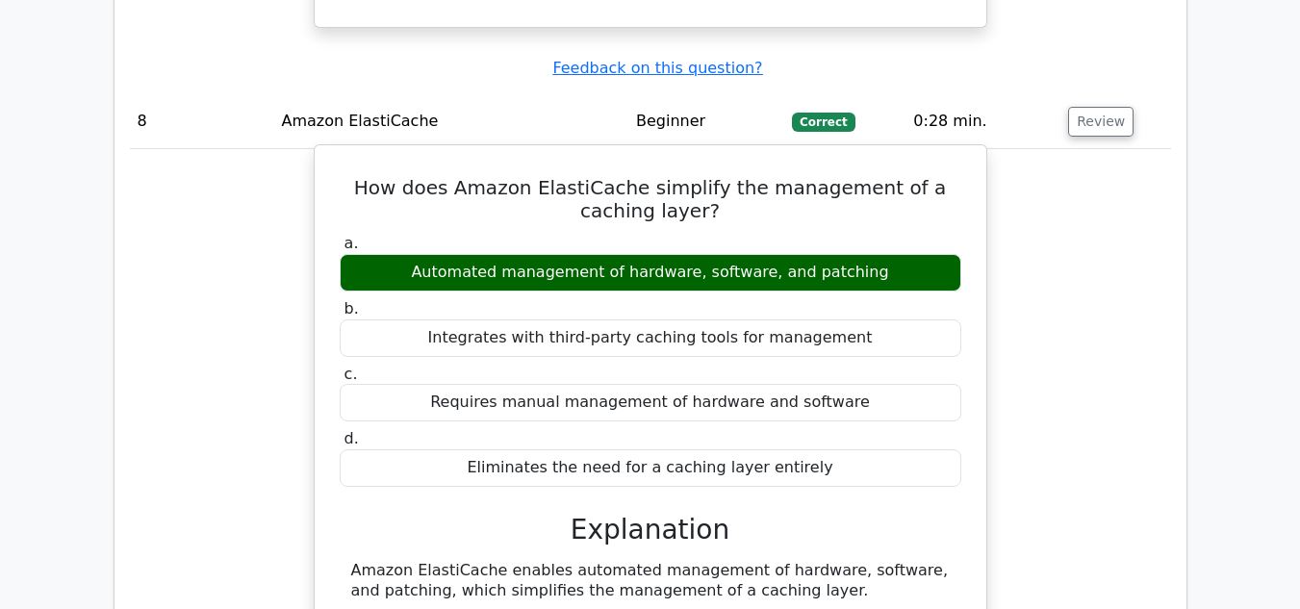
scroll to position [8276, 0]
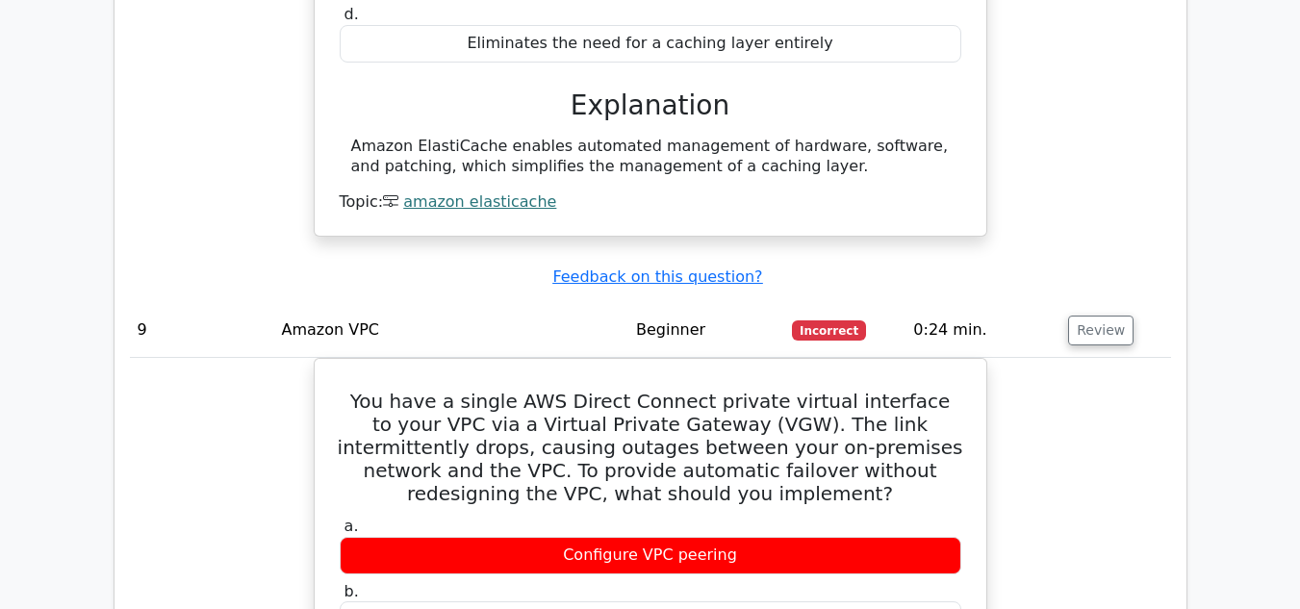
scroll to position [9142, 0]
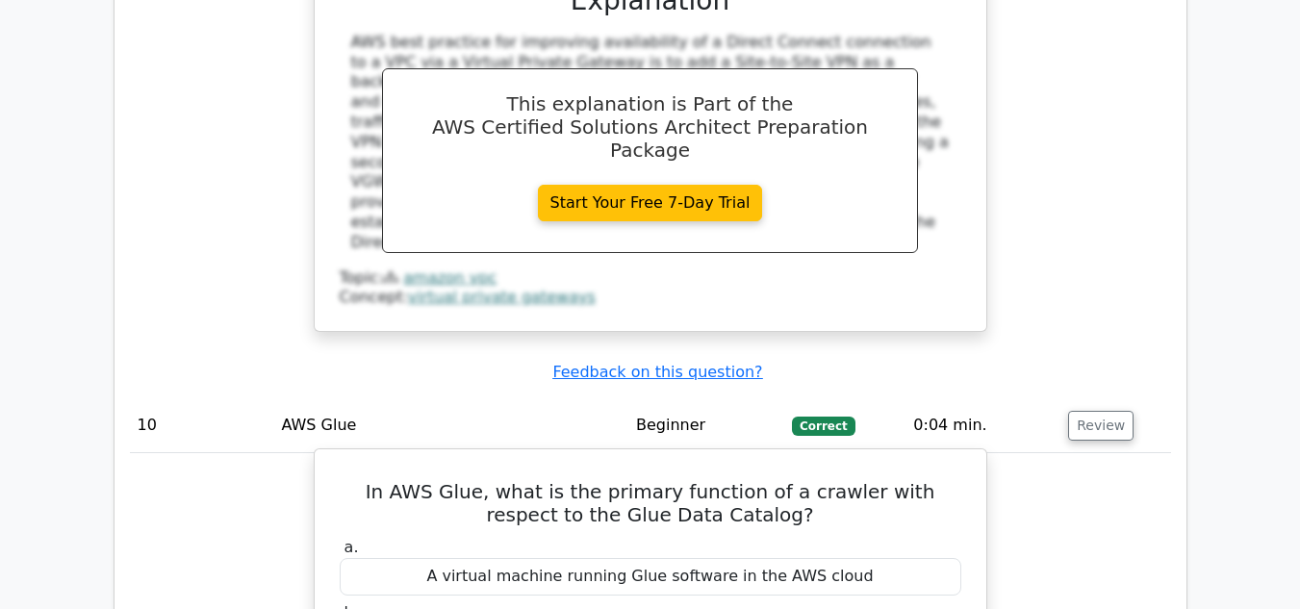
scroll to position [9912, 0]
